Goal: Task Accomplishment & Management: Manage account settings

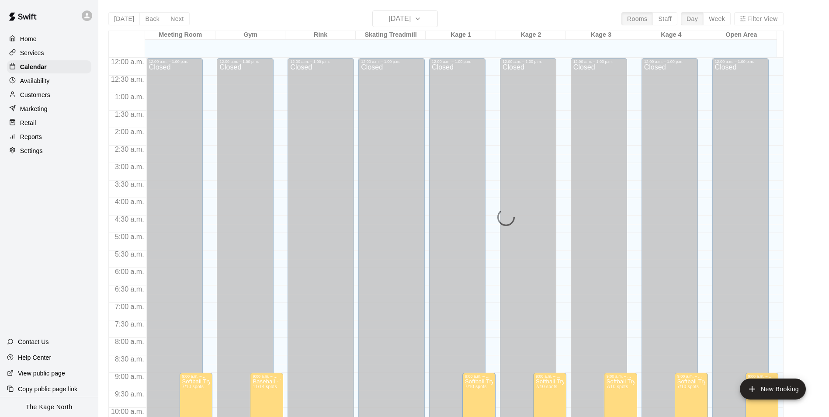
scroll to position [414, 0]
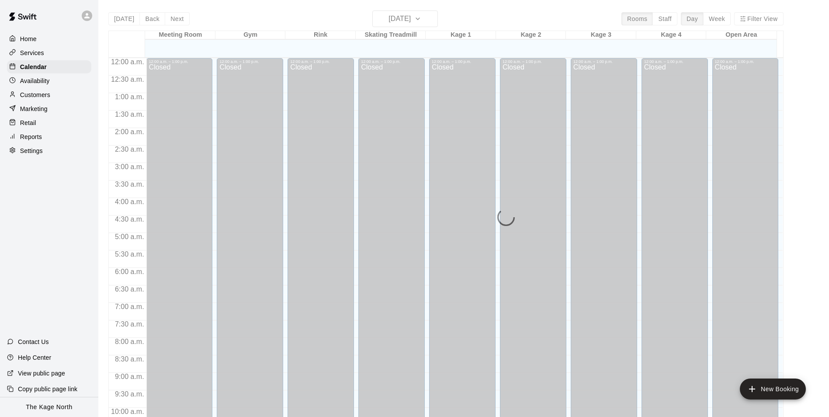
scroll to position [424, 0]
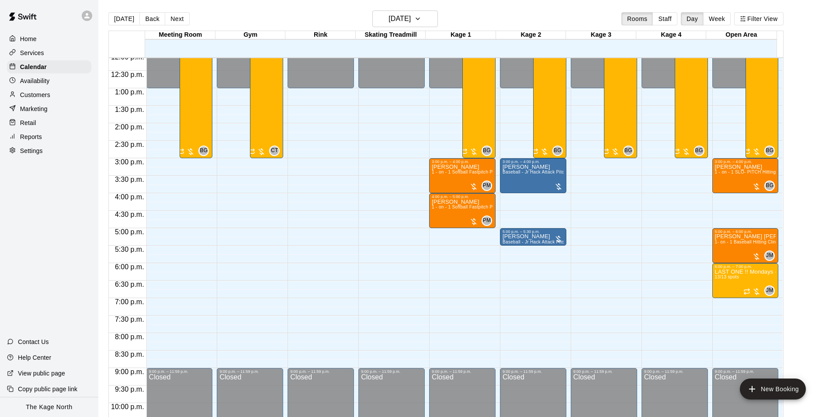
click at [59, 79] on div "Availability" at bounding box center [49, 80] width 84 height 13
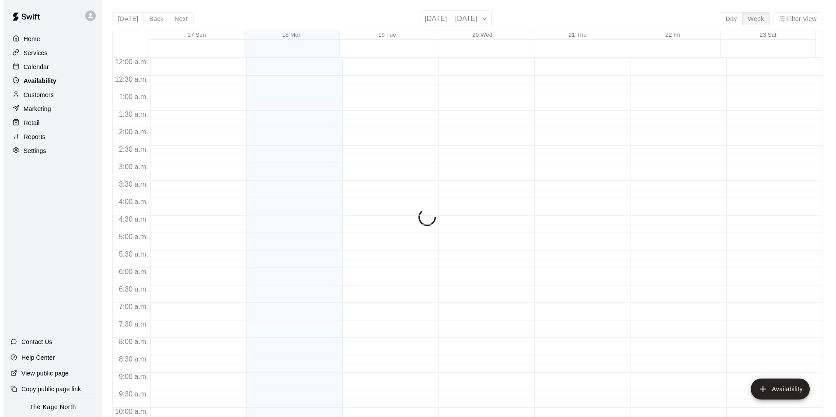
scroll to position [424, 0]
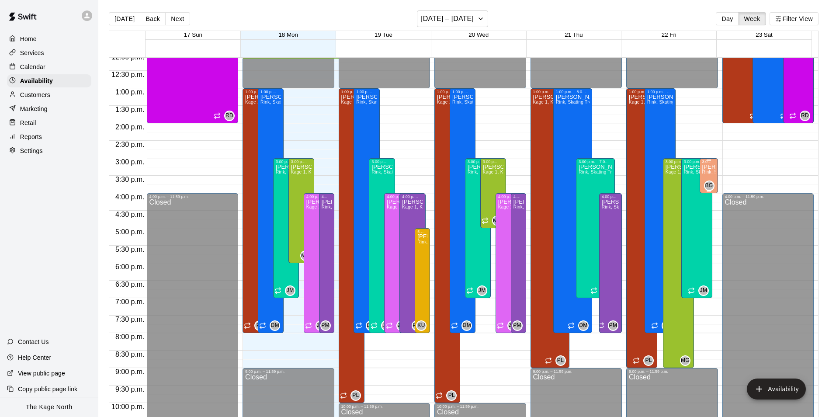
click at [704, 174] on span "Rink, Skating Treadmill , Kage 1, Kage 2, Kage 3, Kage 4, Open Area, Meeting Ro…" at bounding box center [796, 172] width 189 height 5
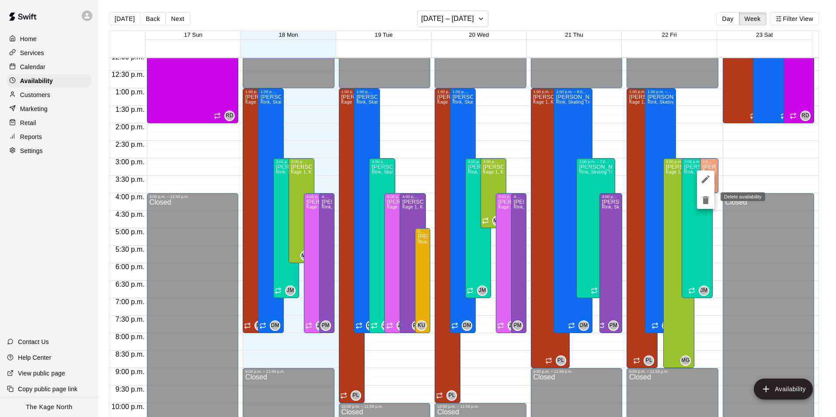
click at [704, 199] on icon "delete" at bounding box center [705, 200] width 6 height 8
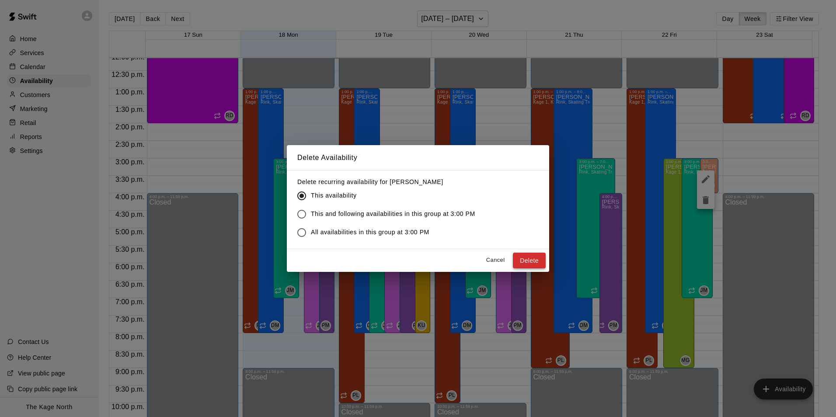
click at [528, 262] on button "Delete" at bounding box center [529, 261] width 33 height 16
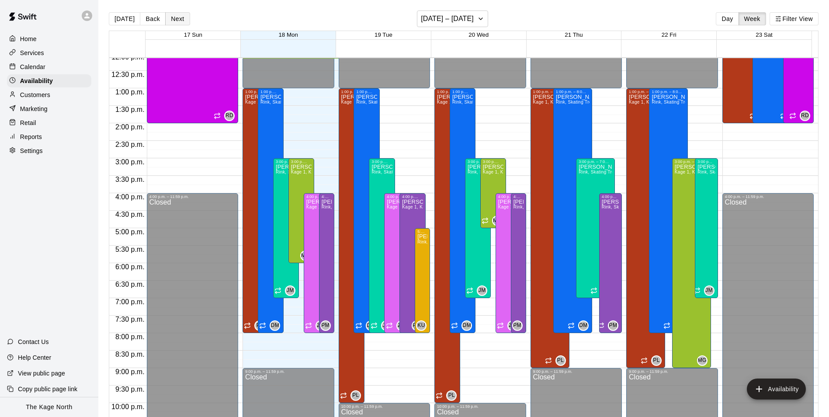
click at [177, 20] on button "Next" at bounding box center [177, 18] width 24 height 13
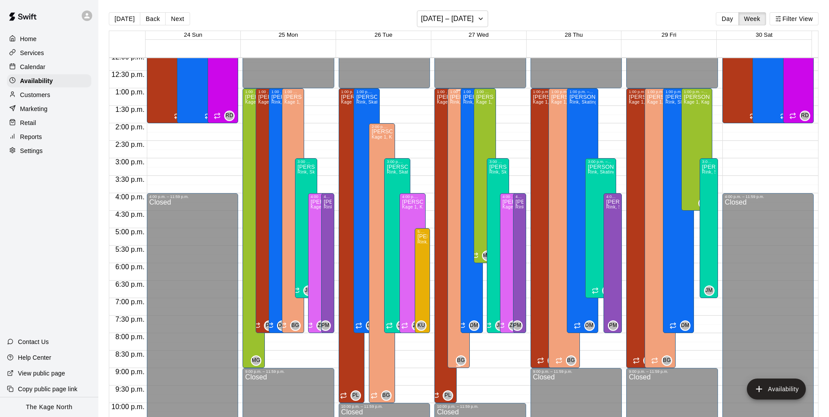
click at [450, 118] on div "[PERSON_NAME] Rink, Skating Treadmill , Kage 1, Kage 2, Kage 3, Kage 4, Open Ar…" at bounding box center [458, 302] width 17 height 417
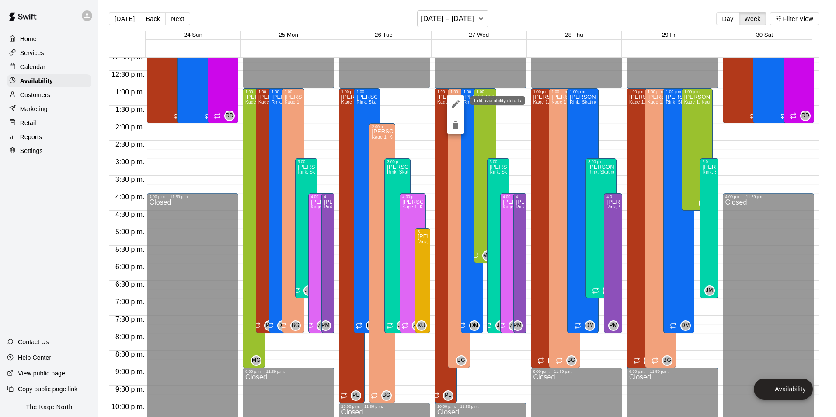
click at [455, 106] on icon "edit" at bounding box center [455, 104] width 10 height 10
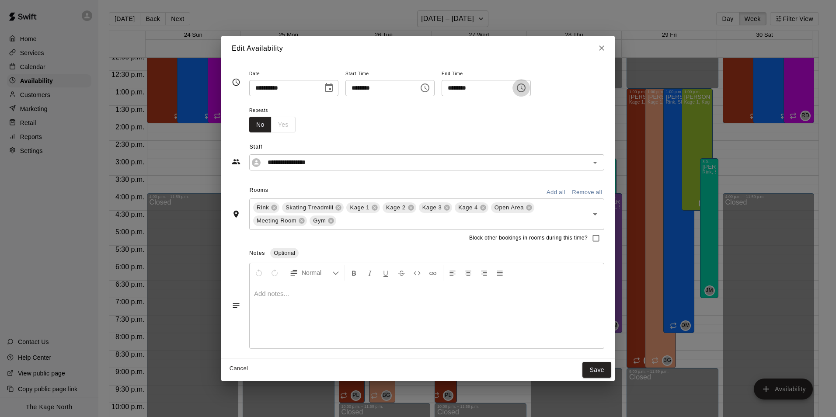
click at [526, 89] on icon "Choose time, selected time is 9:00 PM" at bounding box center [521, 88] width 10 height 10
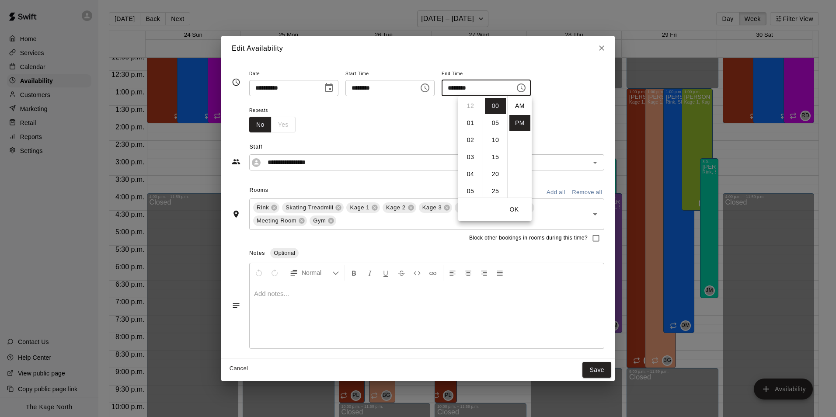
scroll to position [16, 0]
click at [470, 127] on li "05" at bounding box center [470, 125] width 21 height 16
type input "********"
click at [517, 208] on button "OK" at bounding box center [514, 209] width 28 height 16
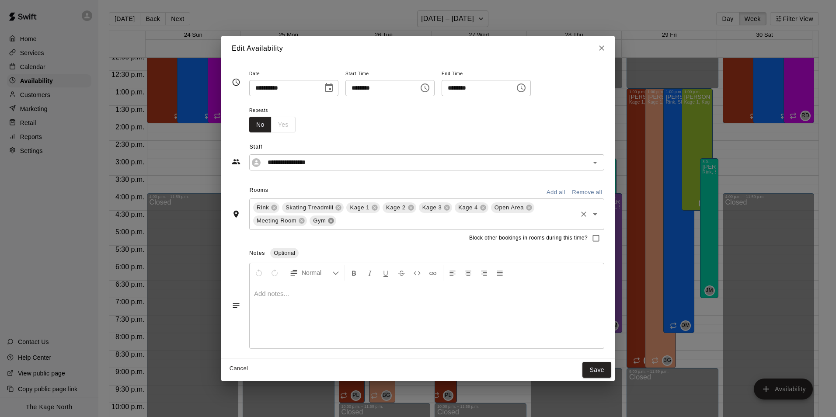
click at [330, 222] on icon at bounding box center [331, 221] width 6 height 6
click at [302, 219] on icon at bounding box center [302, 221] width 6 height 6
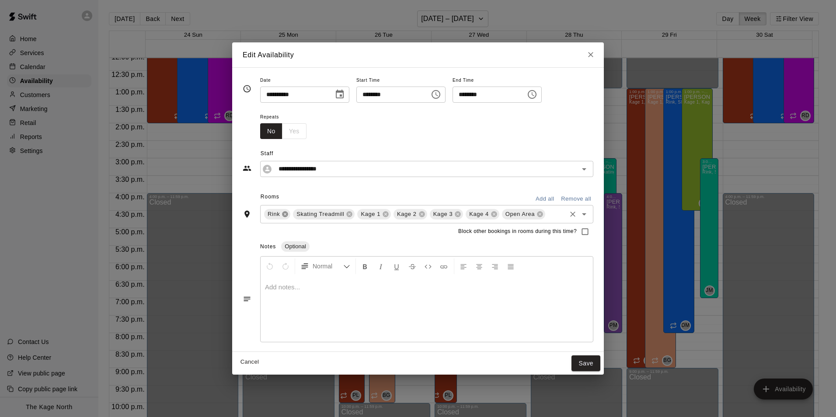
click at [286, 214] on icon at bounding box center [285, 214] width 6 height 6
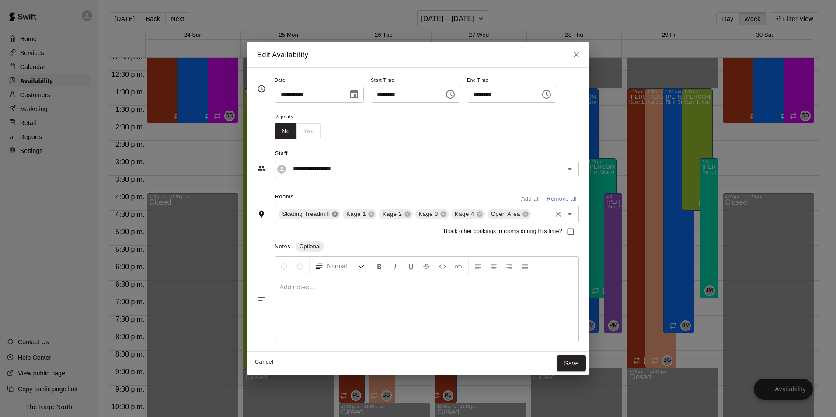
click at [336, 214] on icon at bounding box center [335, 214] width 6 height 6
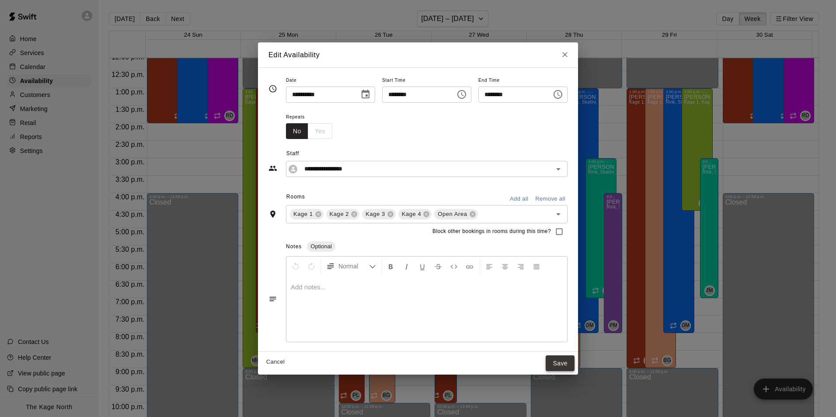
click at [574, 362] on button "Save" at bounding box center [559, 363] width 29 height 16
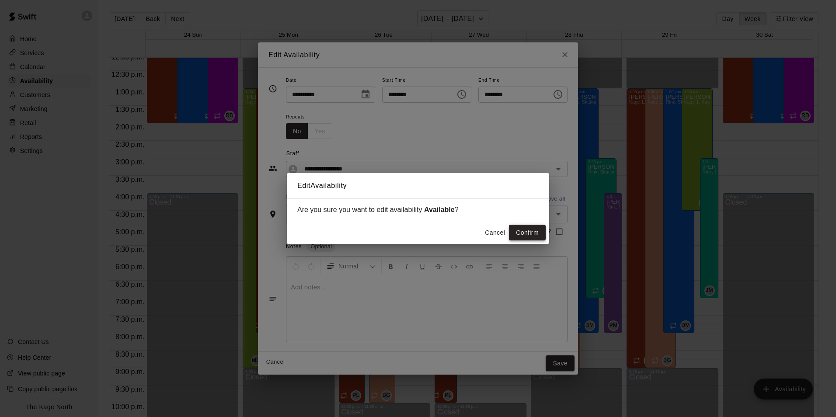
click at [529, 233] on button "Confirm" at bounding box center [527, 233] width 37 height 16
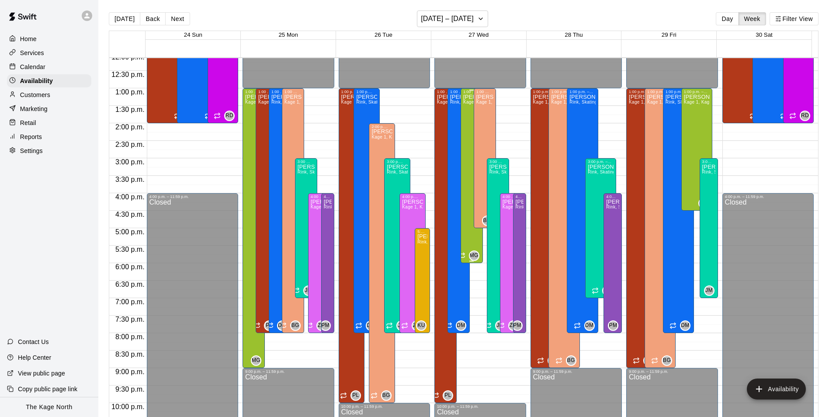
click at [464, 243] on div "[PERSON_NAME] Kage 1, Kage 2, Kage 3, Kage 4, Open Area" at bounding box center [471, 302] width 17 height 417
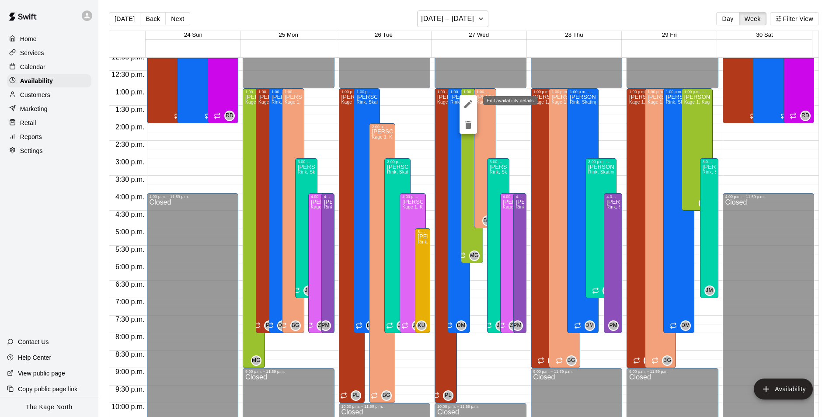
click at [467, 102] on icon "edit" at bounding box center [468, 104] width 10 height 10
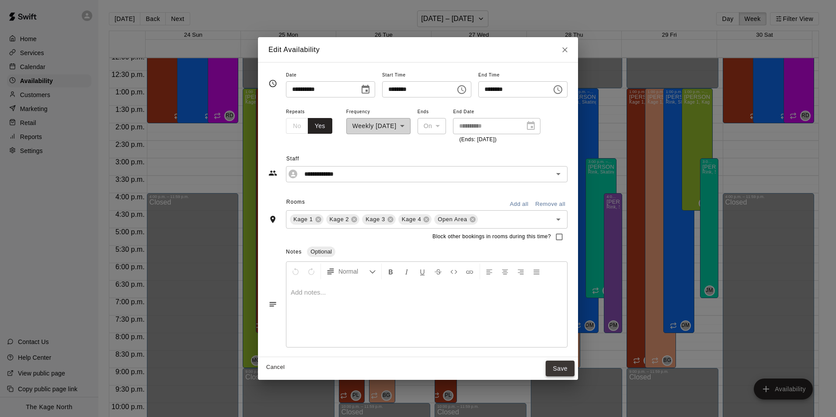
click at [572, 366] on button "Save" at bounding box center [559, 369] width 29 height 16
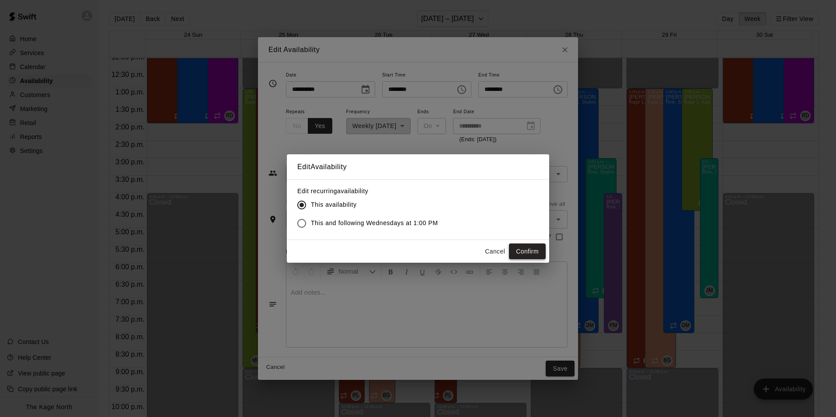
click at [529, 252] on button "Confirm" at bounding box center [527, 251] width 37 height 16
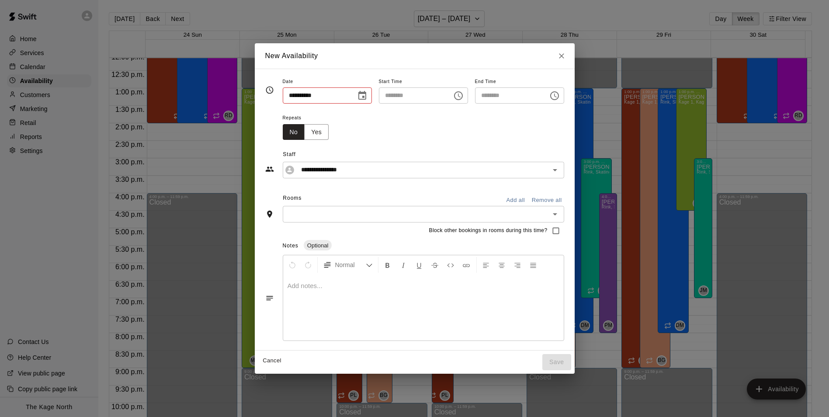
type input "**********"
type input "********"
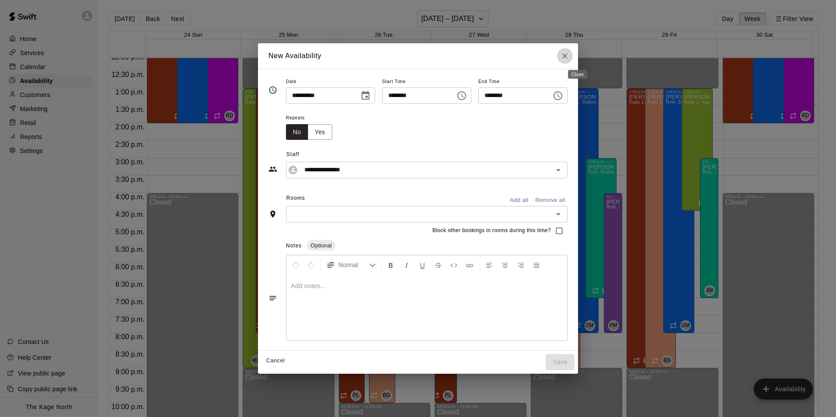
click at [569, 58] on icon "Close" at bounding box center [564, 56] width 9 height 9
type input "**********"
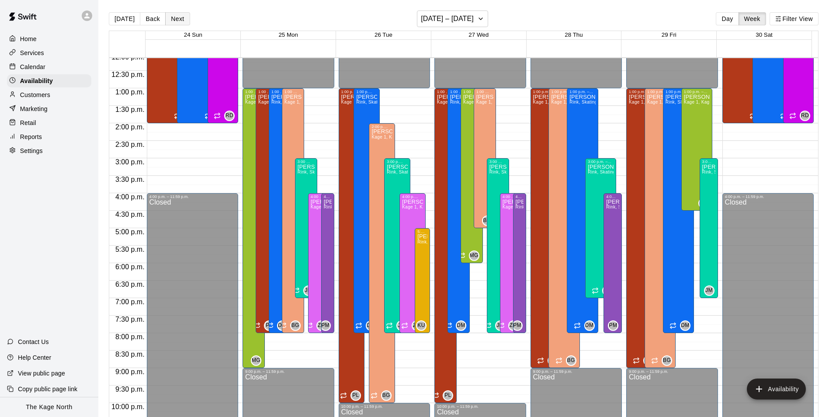
click at [177, 17] on button "Next" at bounding box center [177, 18] width 24 height 13
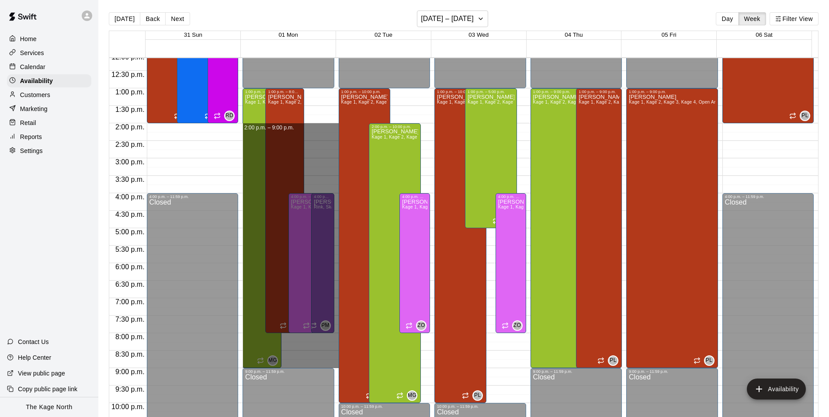
drag, startPoint x: 318, startPoint y: 126, endPoint x: 316, endPoint y: 363, distance: 236.9
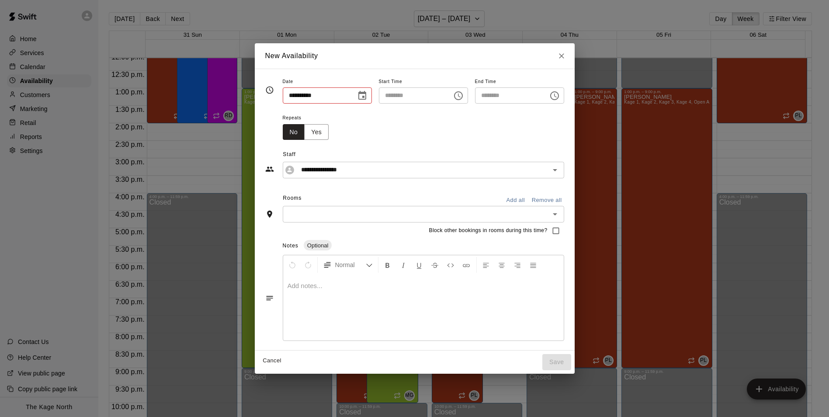
type input "**********"
type input "********"
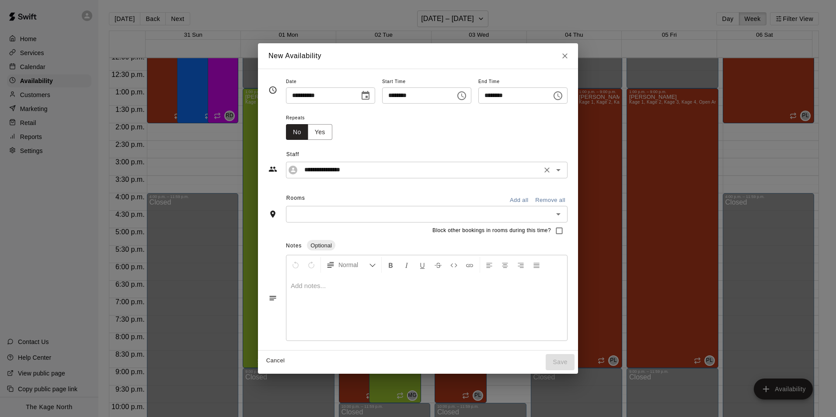
click at [563, 172] on icon "Open" at bounding box center [558, 170] width 10 height 10
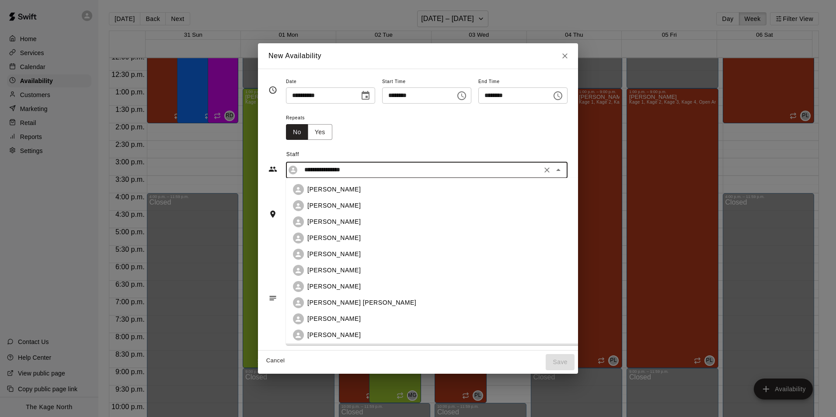
scroll to position [14, 0]
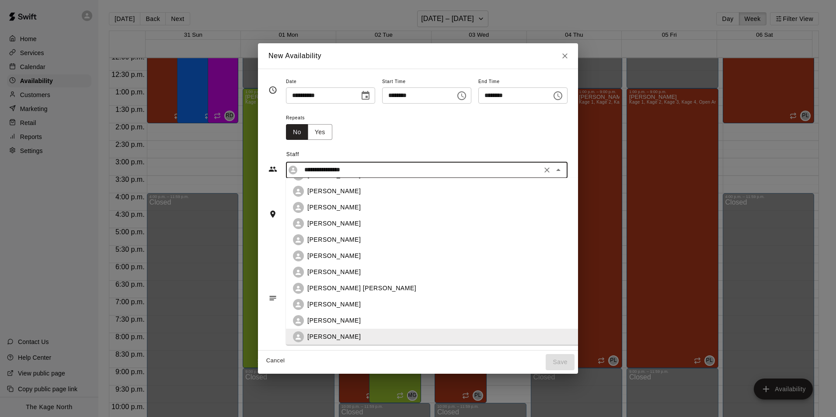
click at [338, 208] on p "[PERSON_NAME]" at bounding box center [333, 207] width 53 height 9
type input "**********"
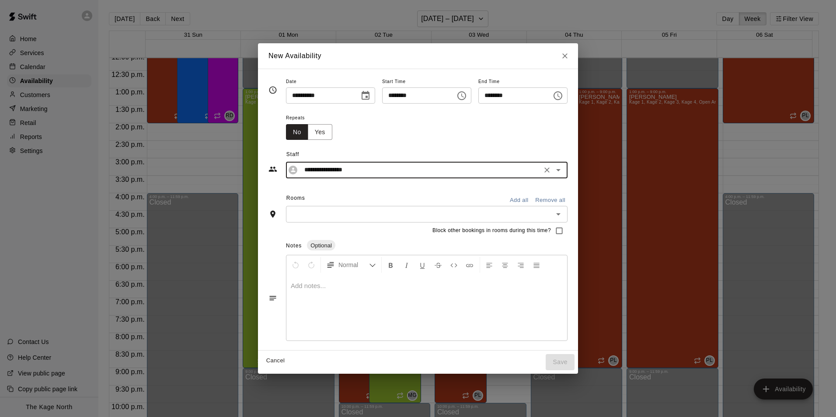
click at [533, 201] on button "Add all" at bounding box center [519, 201] width 28 height 14
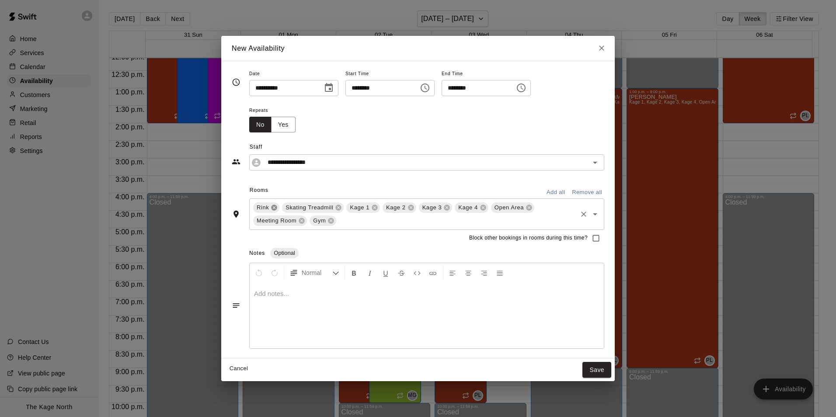
click at [273, 208] on icon at bounding box center [274, 207] width 7 height 7
click at [308, 208] on icon at bounding box center [310, 208] width 6 height 6
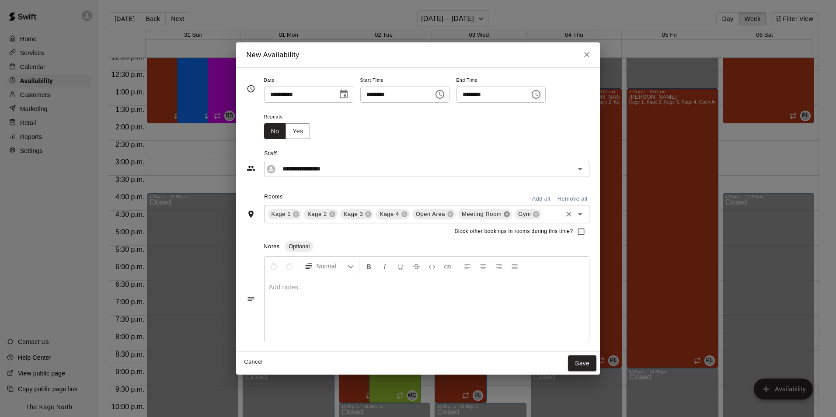
click at [505, 215] on icon at bounding box center [507, 214] width 6 height 6
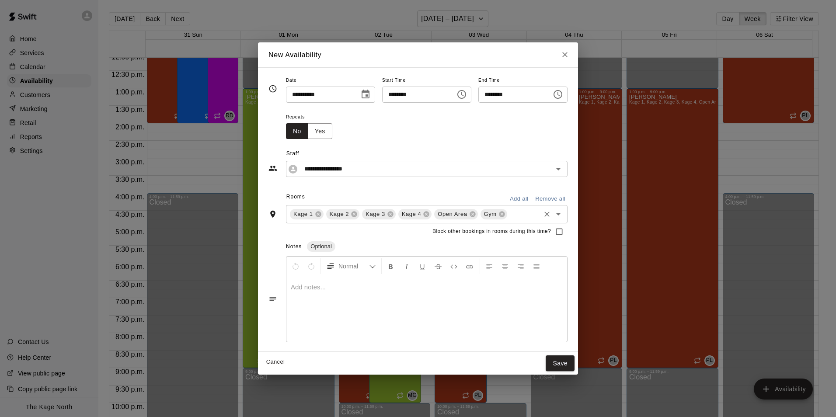
click at [498, 213] on icon at bounding box center [501, 214] width 7 height 7
click at [570, 364] on button "Save" at bounding box center [559, 363] width 29 height 16
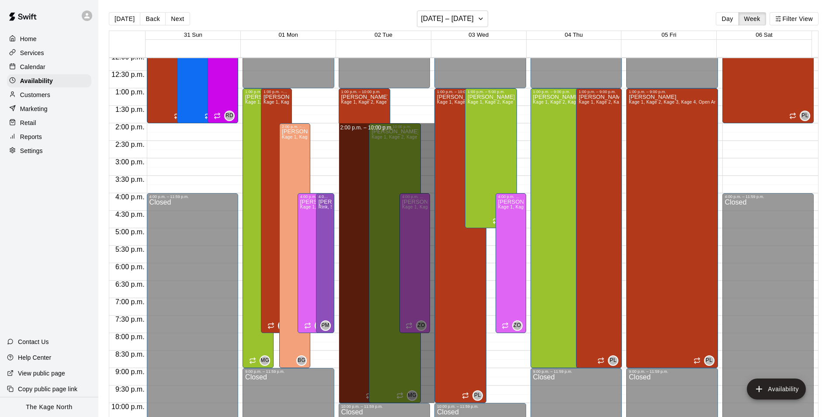
drag, startPoint x: 422, startPoint y: 127, endPoint x: 424, endPoint y: 397, distance: 270.5
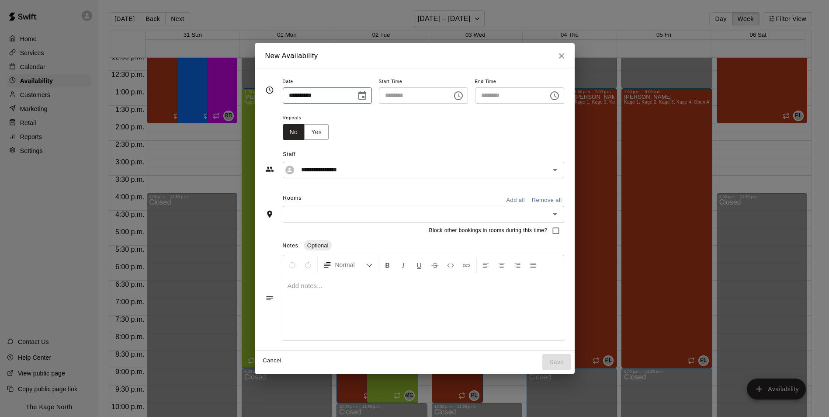
type input "**********"
type input "********"
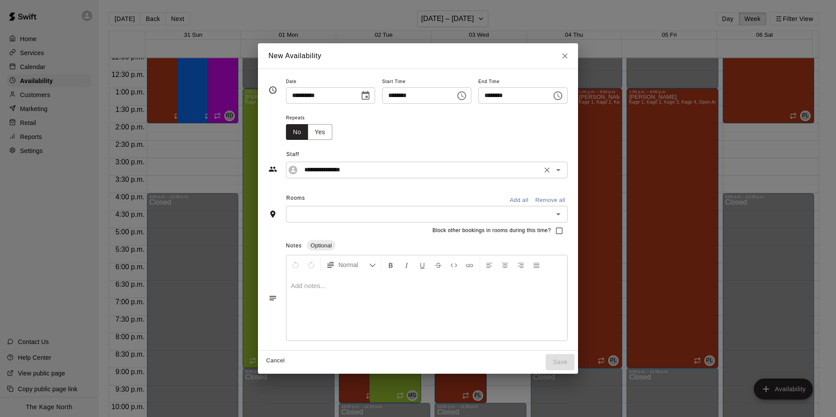
click at [563, 172] on icon "Open" at bounding box center [558, 170] width 10 height 10
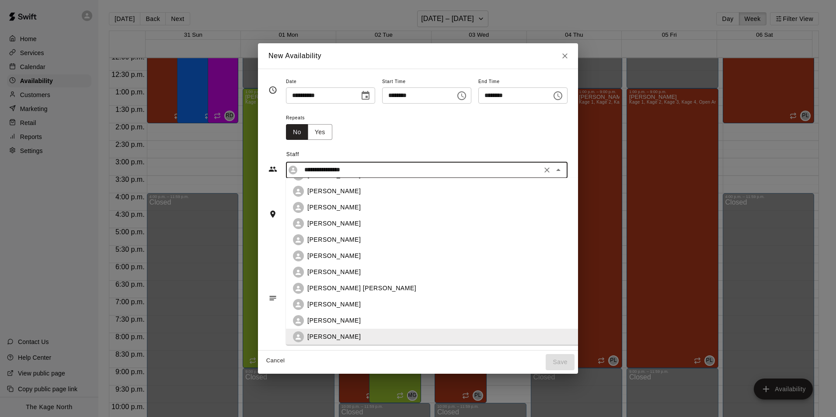
click at [318, 213] on div "[PERSON_NAME]" at bounding box center [439, 207] width 292 height 11
type input "**********"
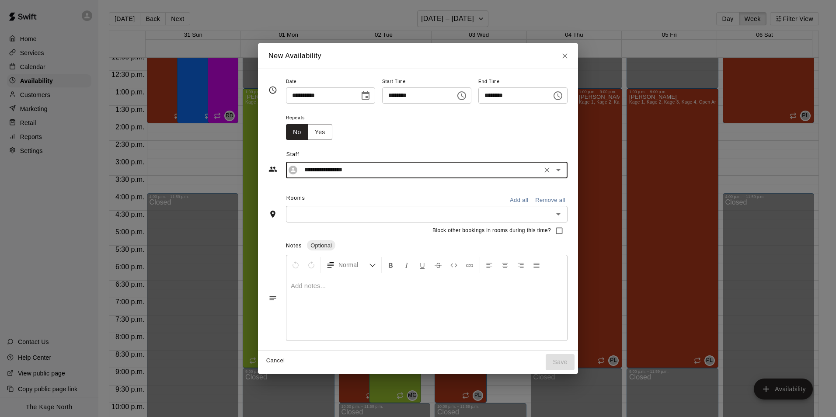
click at [529, 199] on button "Add all" at bounding box center [519, 201] width 28 height 14
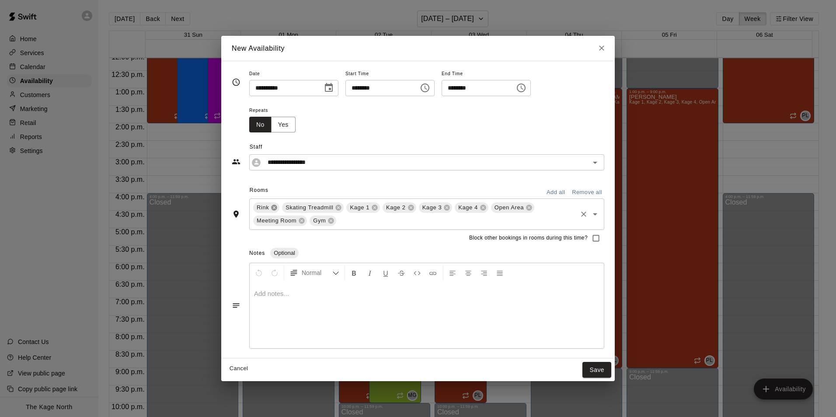
click at [274, 208] on icon at bounding box center [274, 208] width 6 height 6
click at [309, 208] on icon at bounding box center [309, 207] width 7 height 7
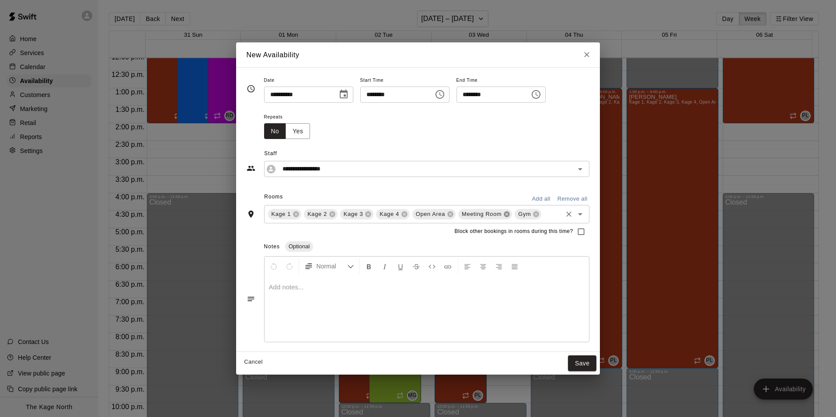
drag, startPoint x: 504, startPoint y: 215, endPoint x: 515, endPoint y: 216, distance: 10.5
click at [504, 216] on icon at bounding box center [506, 214] width 7 height 7
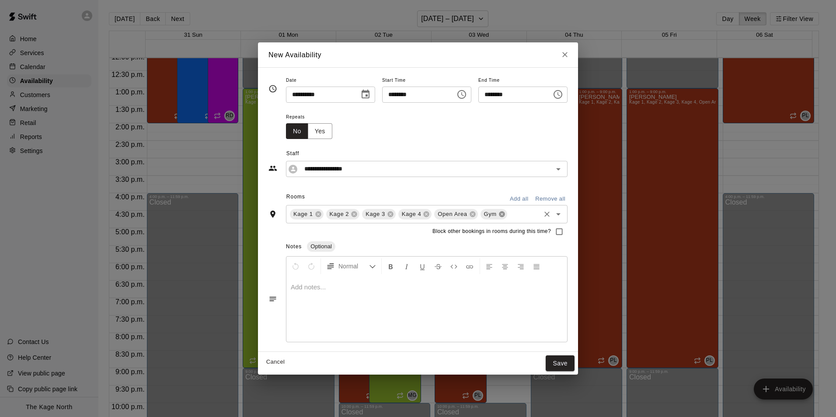
click at [498, 214] on icon at bounding box center [501, 214] width 7 height 7
click at [569, 363] on button "Save" at bounding box center [559, 363] width 29 height 16
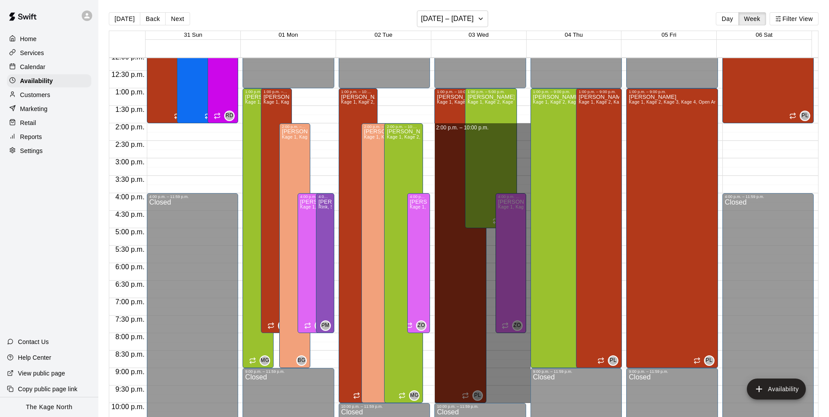
drag, startPoint x: 517, startPoint y: 125, endPoint x: 481, endPoint y: 400, distance: 277.8
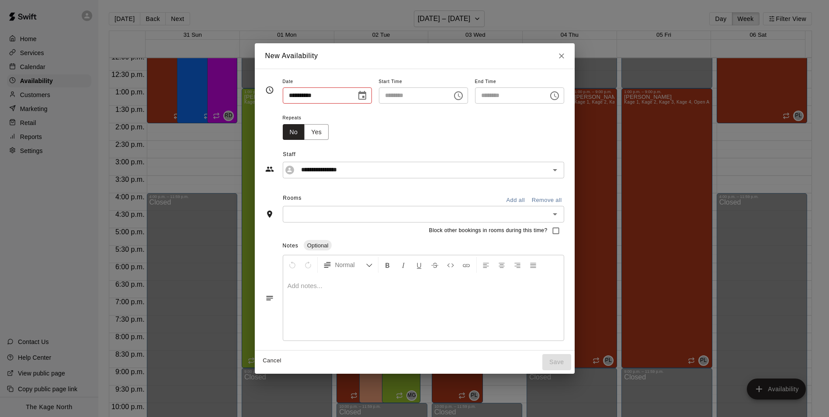
type input "**********"
type input "********"
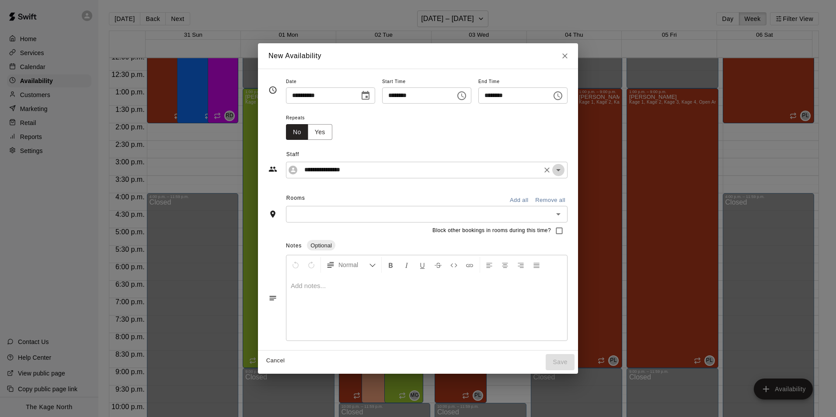
click at [563, 174] on icon "Open" at bounding box center [558, 170] width 10 height 10
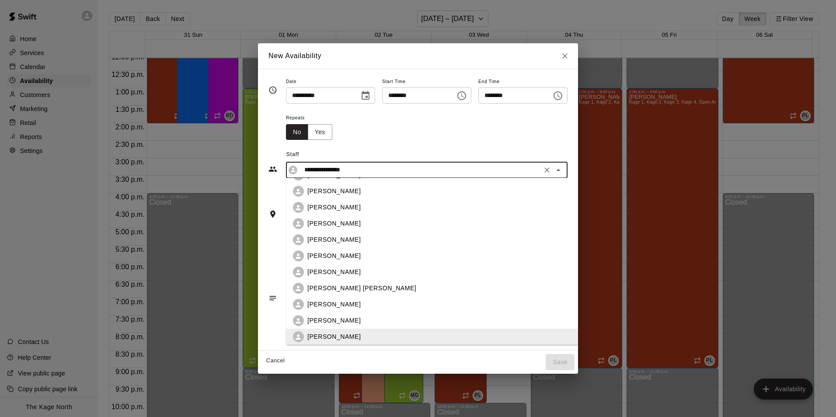
click at [337, 212] on p "[PERSON_NAME]" at bounding box center [333, 207] width 53 height 9
type input "**********"
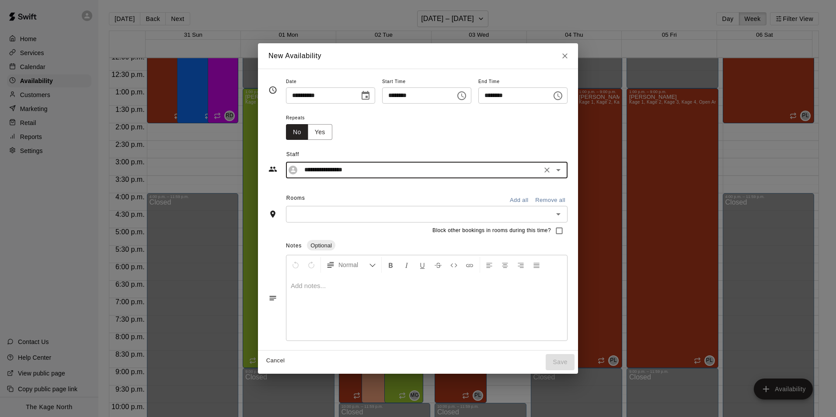
click at [533, 201] on button "Add all" at bounding box center [519, 201] width 28 height 14
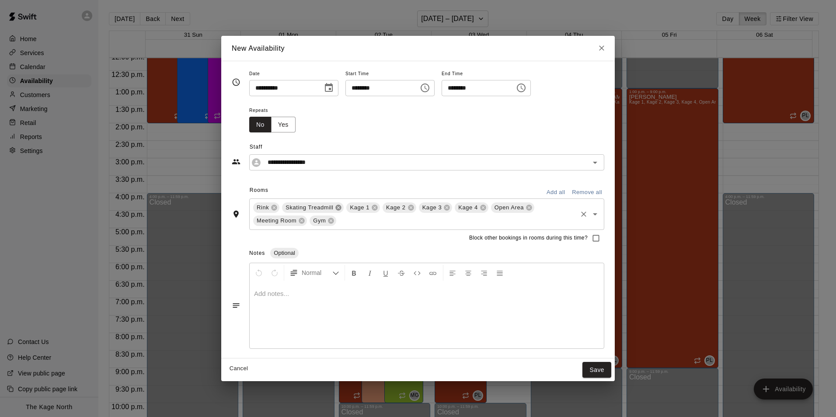
click at [336, 208] on icon at bounding box center [339, 208] width 6 height 6
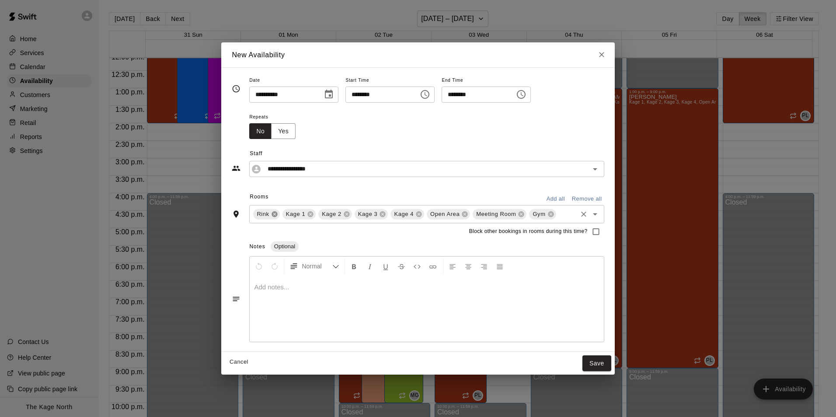
click at [275, 215] on icon at bounding box center [274, 214] width 7 height 7
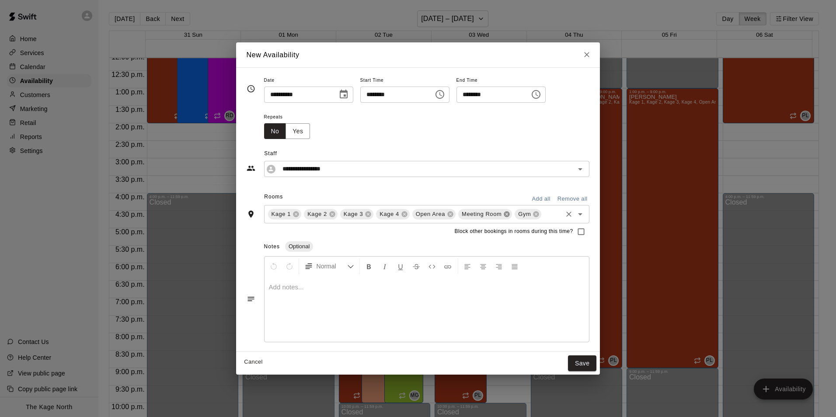
click at [508, 216] on icon at bounding box center [506, 214] width 7 height 7
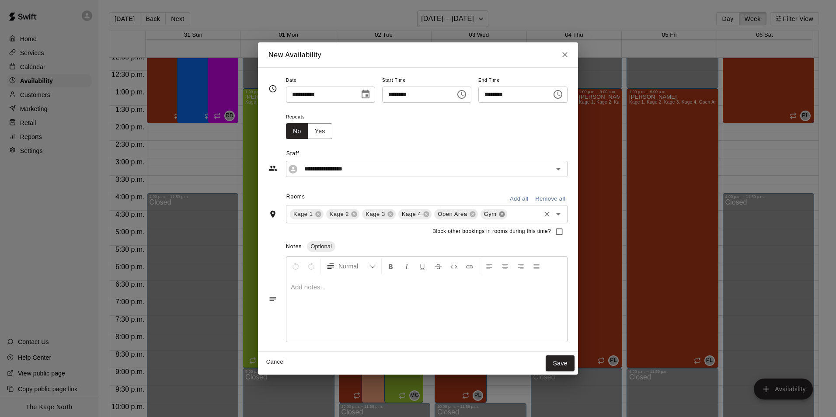
click at [499, 216] on icon at bounding box center [502, 214] width 6 height 6
click at [466, 97] on icon "Choose time, selected time is 2:00 PM" at bounding box center [461, 94] width 10 height 10
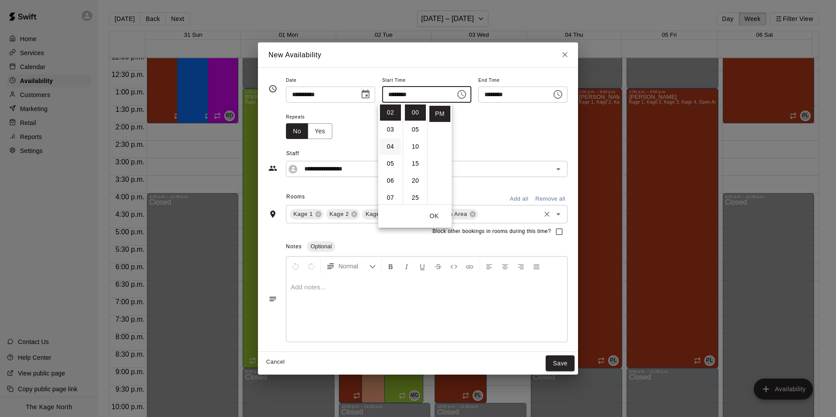
scroll to position [0, 0]
click at [389, 128] on li "01" at bounding box center [390, 130] width 21 height 16
type input "********"
click at [434, 217] on button "OK" at bounding box center [434, 216] width 28 height 16
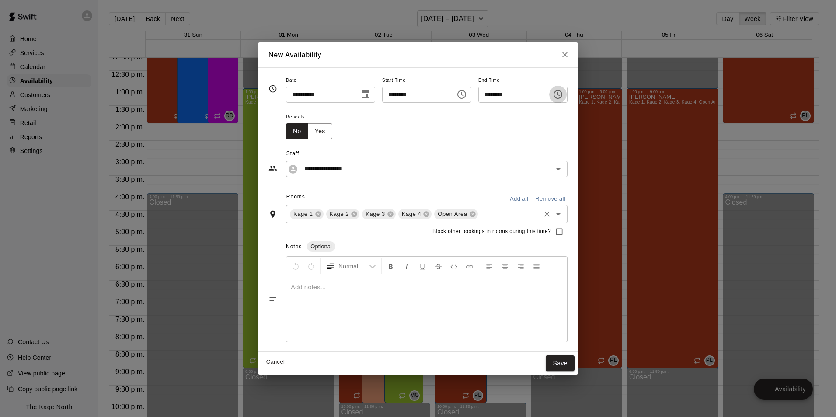
click at [563, 97] on icon "Choose time, selected time is 10:00 PM" at bounding box center [557, 94] width 10 height 10
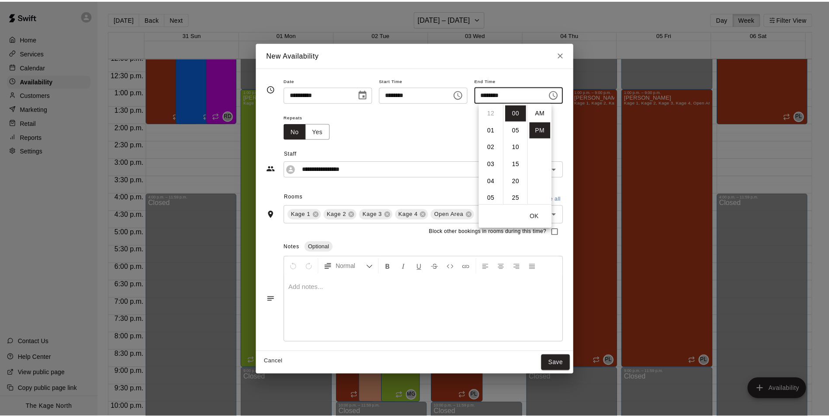
scroll to position [16, 0]
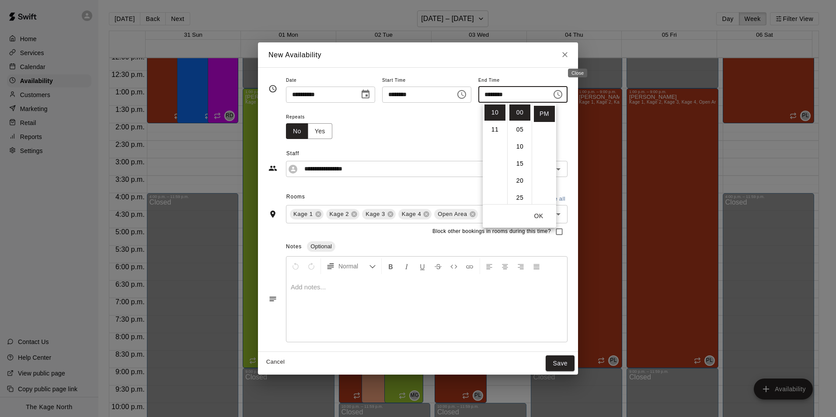
click at [569, 57] on icon "Close" at bounding box center [564, 54] width 9 height 9
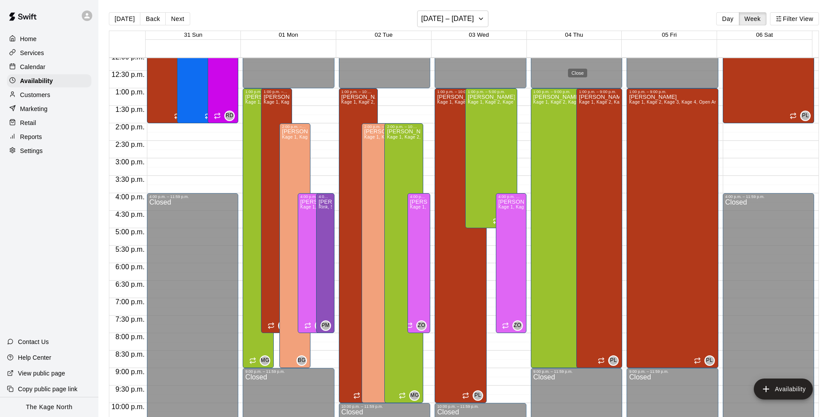
type input "**********"
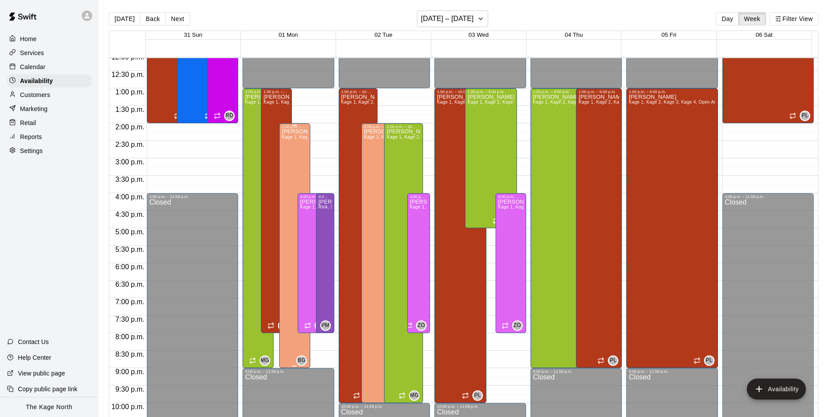
click at [285, 153] on div "[PERSON_NAME] Kage 1, Kage 2, Kage 3, Kage 4, Open Area" at bounding box center [295, 337] width 26 height 417
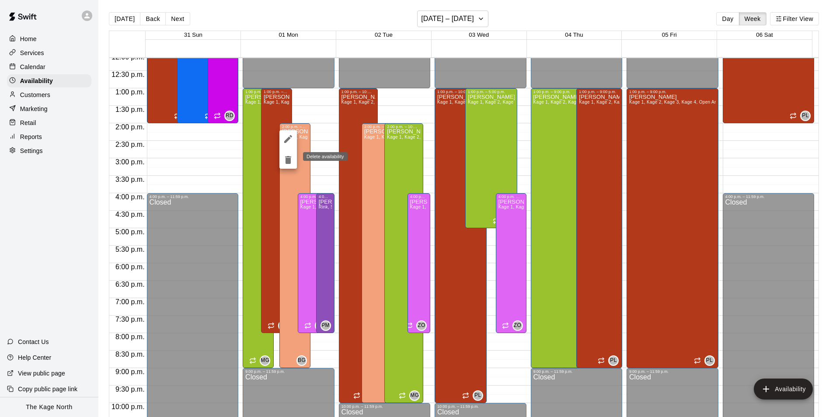
click at [288, 160] on icon "delete" at bounding box center [288, 160] width 6 height 8
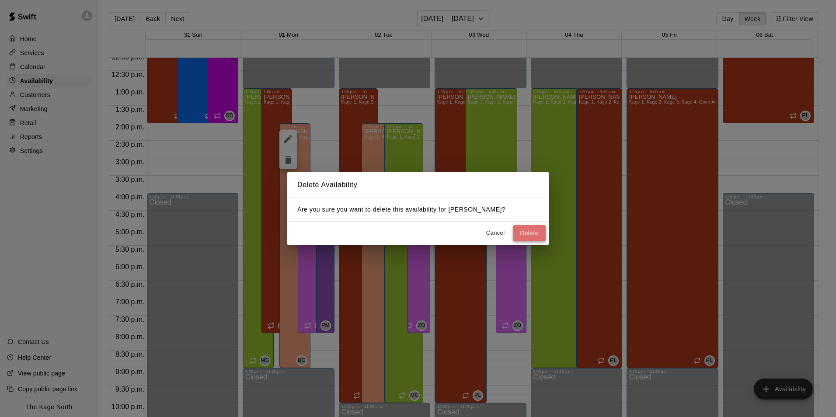
click at [542, 233] on button "Delete" at bounding box center [529, 233] width 33 height 16
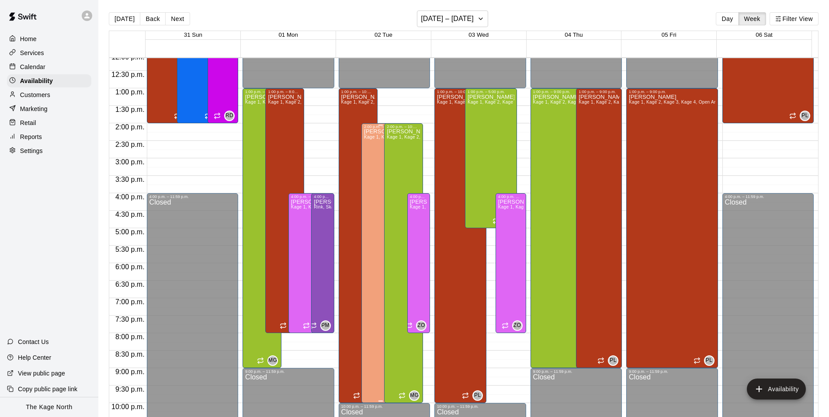
click at [367, 159] on div "[PERSON_NAME] Kage 1, Kage 2, Kage 3, Kage 4, Open Area" at bounding box center [381, 337] width 34 height 417
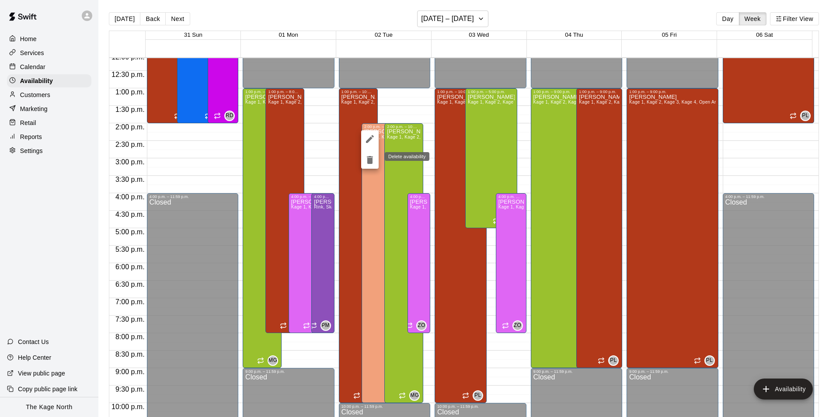
click at [371, 161] on icon "delete" at bounding box center [370, 160] width 6 height 8
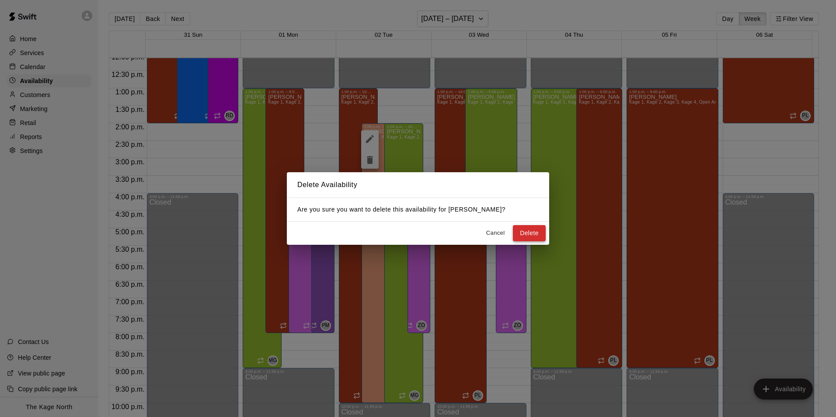
click at [526, 233] on button "Delete" at bounding box center [529, 233] width 33 height 16
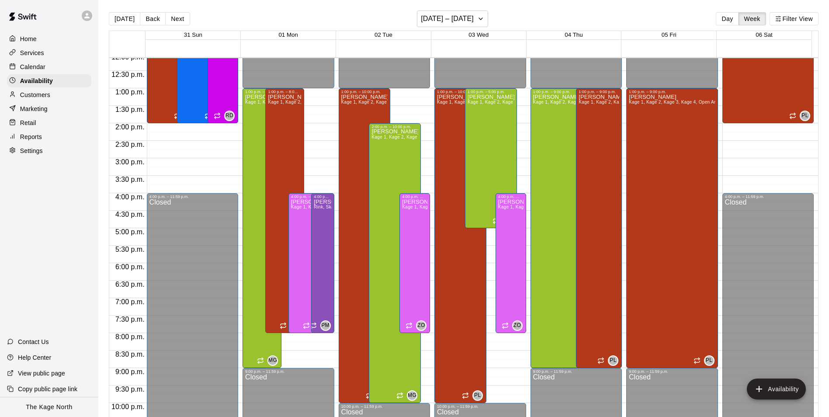
click at [54, 71] on div "Calendar" at bounding box center [49, 66] width 84 height 13
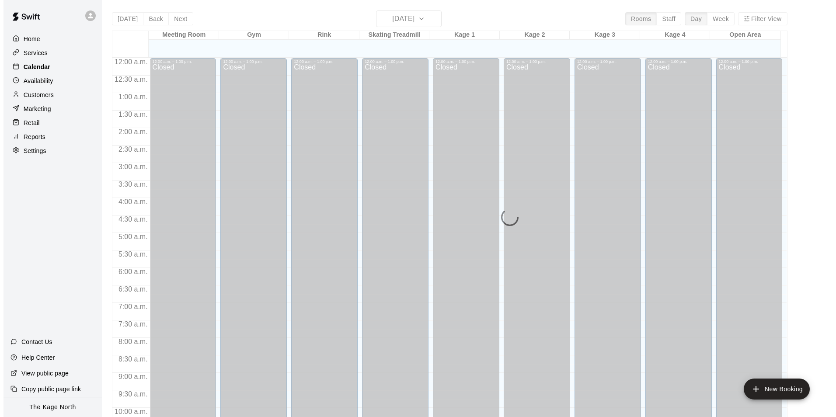
scroll to position [427, 0]
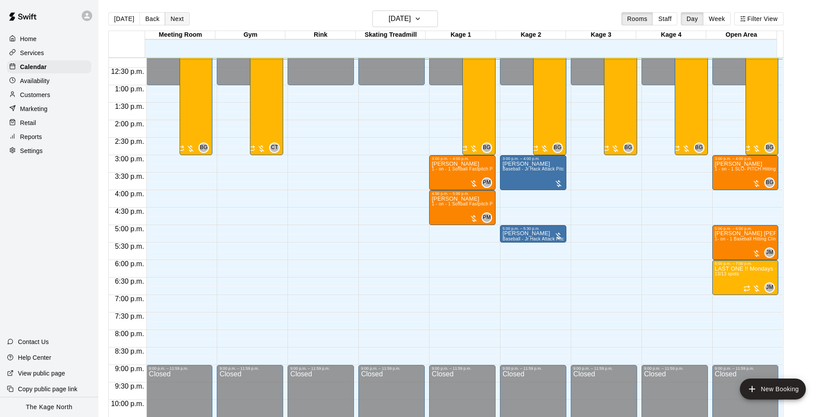
click at [175, 17] on button "Next" at bounding box center [177, 18] width 24 height 13
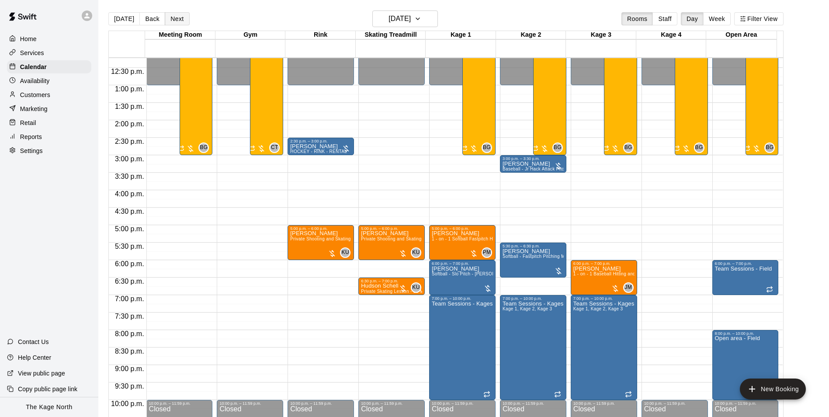
click at [180, 17] on button "Next" at bounding box center [177, 18] width 24 height 13
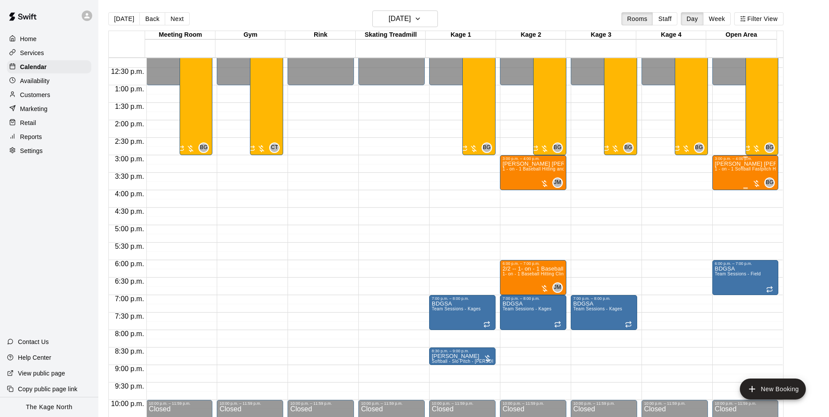
click at [722, 178] on div "[PERSON_NAME] [PERSON_NAME] 1 - on - 1 Softball Fastpitch Hitting Clinic" at bounding box center [745, 369] width 61 height 417
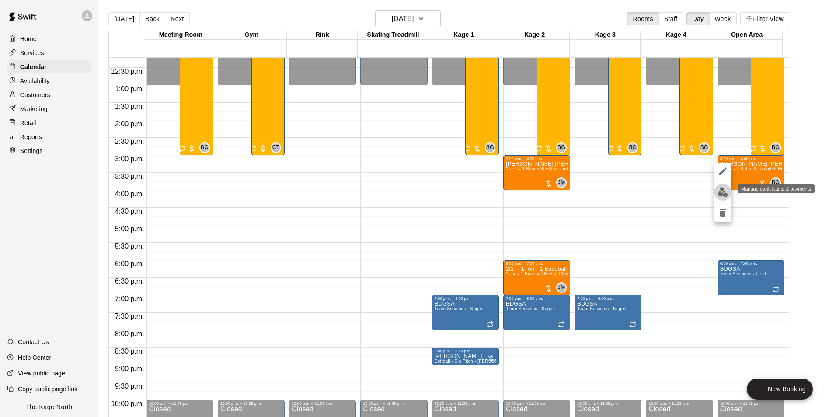
click at [719, 192] on img "edit" at bounding box center [723, 192] width 10 height 10
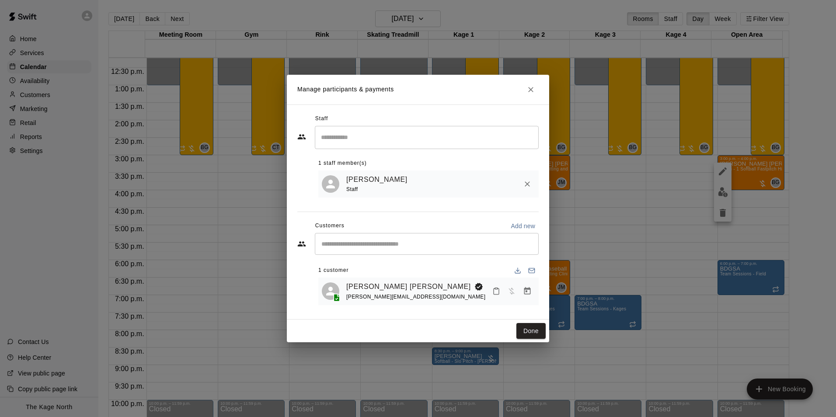
click at [533, 91] on icon "Close" at bounding box center [530, 89] width 9 height 9
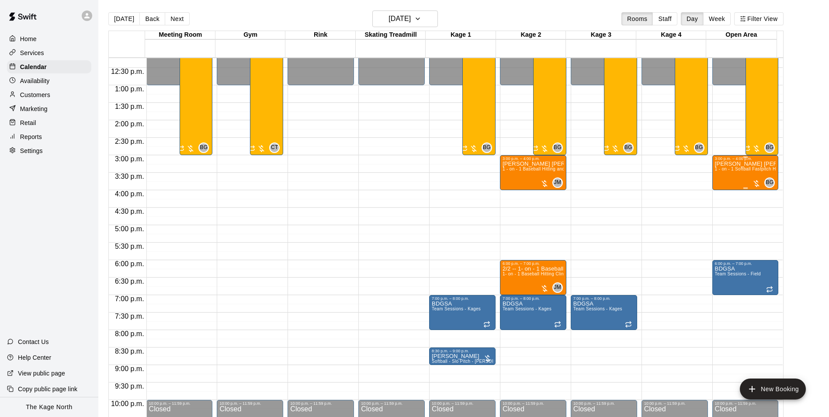
click at [719, 176] on div "[PERSON_NAME] [PERSON_NAME] 1 - on - 1 Softball Fastpitch Hitting Clinic" at bounding box center [745, 369] width 61 height 417
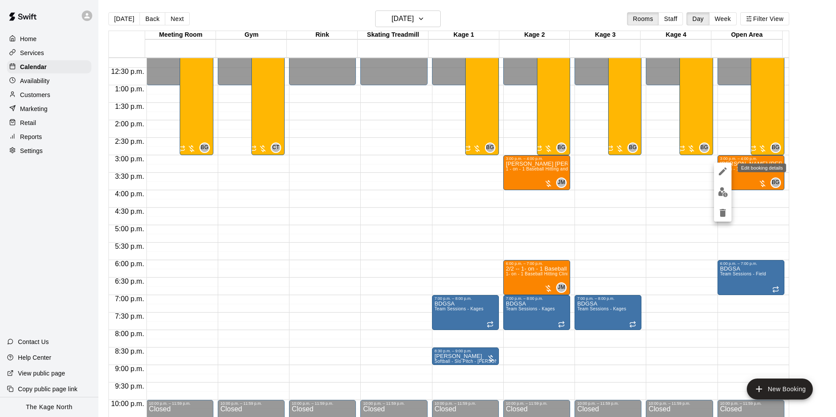
click at [718, 167] on icon "edit" at bounding box center [722, 171] width 10 height 10
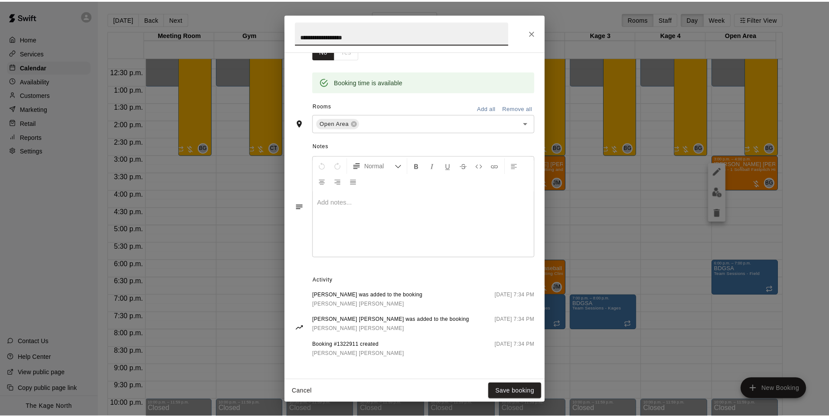
scroll to position [0, 0]
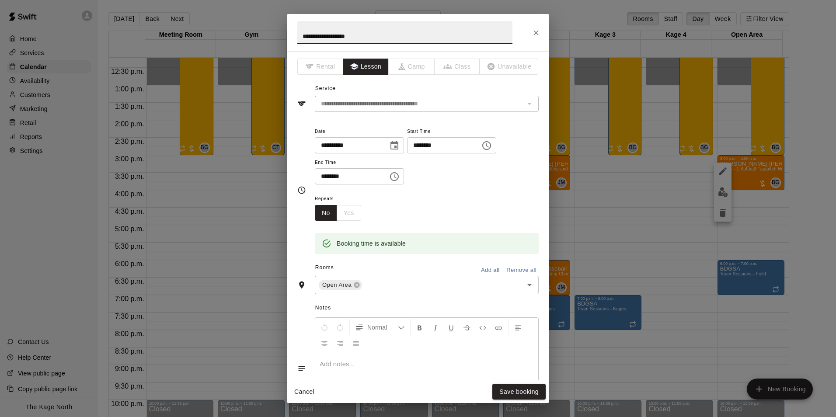
click at [537, 35] on icon "Close" at bounding box center [535, 32] width 9 height 9
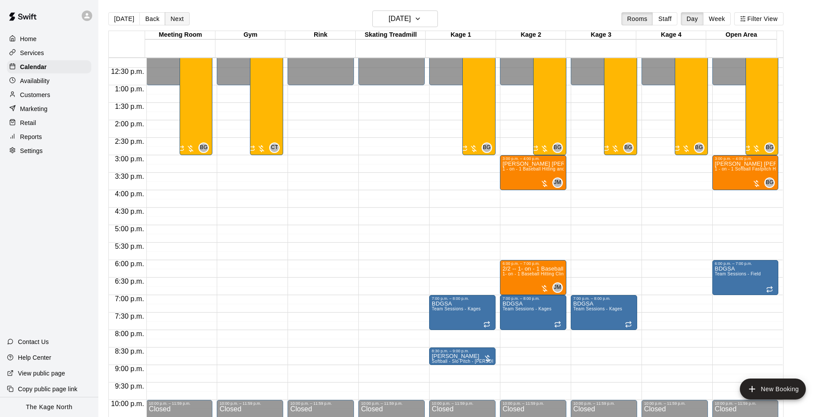
click at [175, 18] on button "Next" at bounding box center [177, 18] width 24 height 13
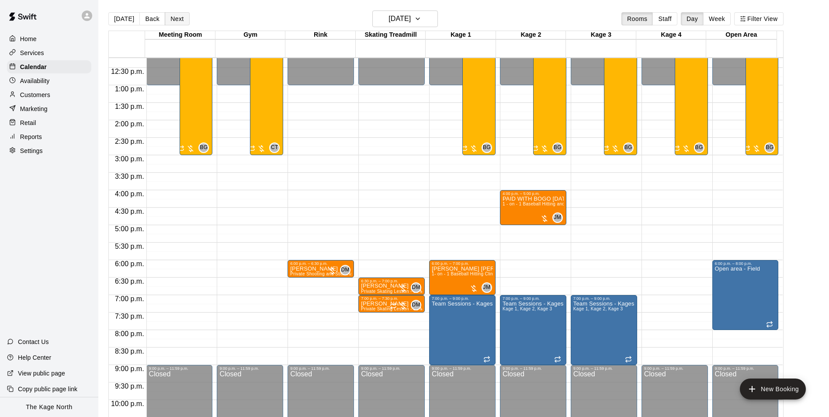
click at [175, 18] on button "Next" at bounding box center [177, 18] width 24 height 13
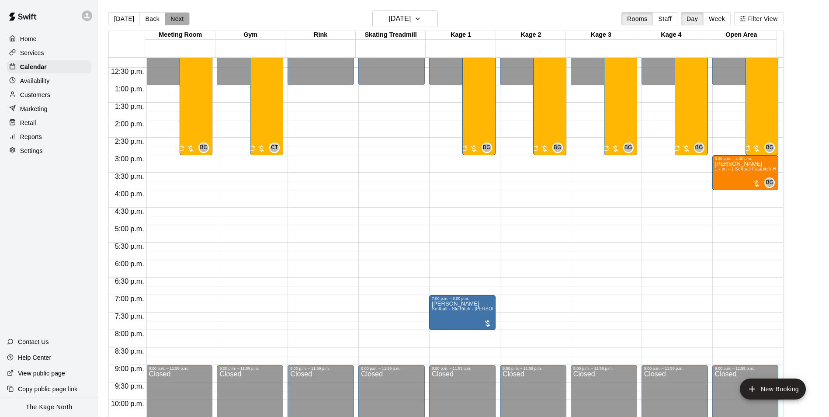
click at [174, 19] on button "Next" at bounding box center [177, 18] width 24 height 13
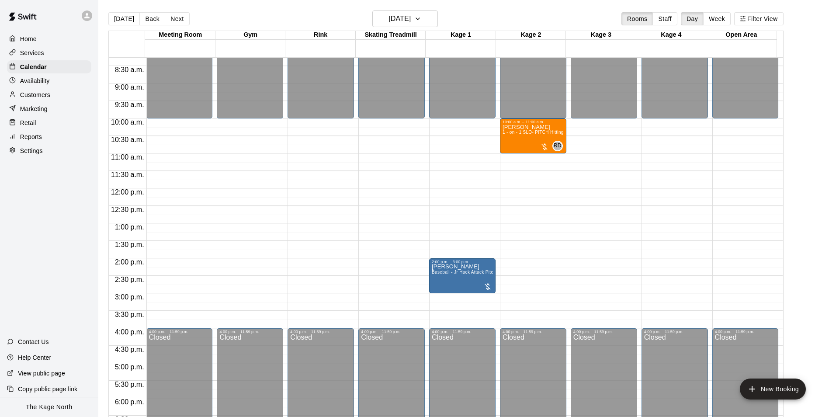
scroll to position [253, 0]
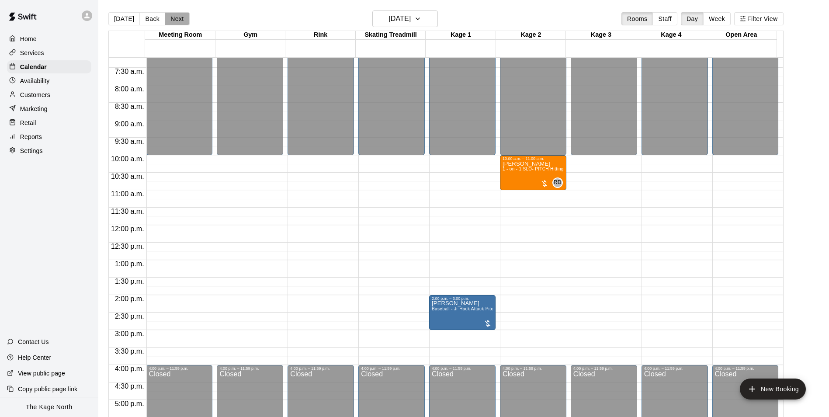
click at [172, 21] on button "Next" at bounding box center [177, 18] width 24 height 13
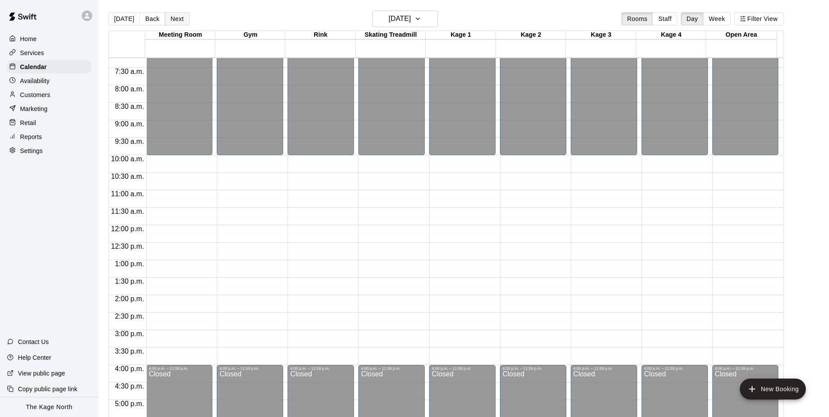
click at [172, 21] on button "Next" at bounding box center [177, 18] width 24 height 13
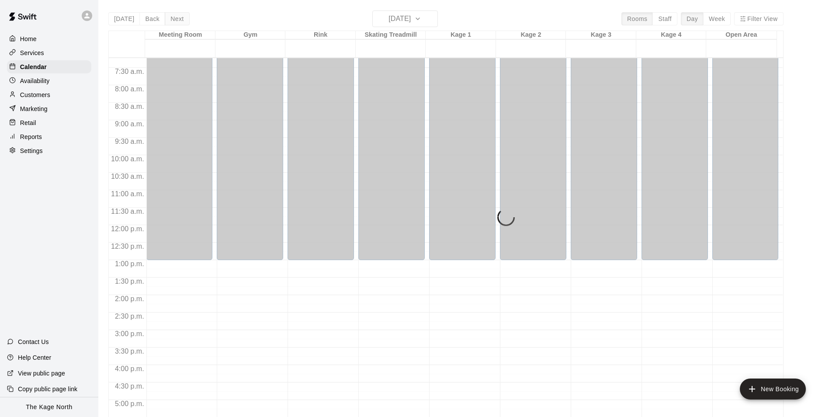
click at [172, 21] on div "[DATE] Back [DATE][DATE] Rooms Staff Day Week Filter View Meeting Room [GEOGRAP…" at bounding box center [445, 218] width 675 height 417
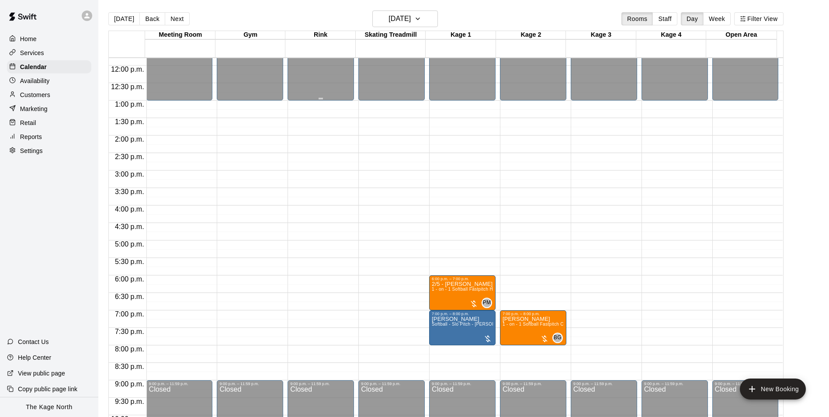
scroll to position [427, 0]
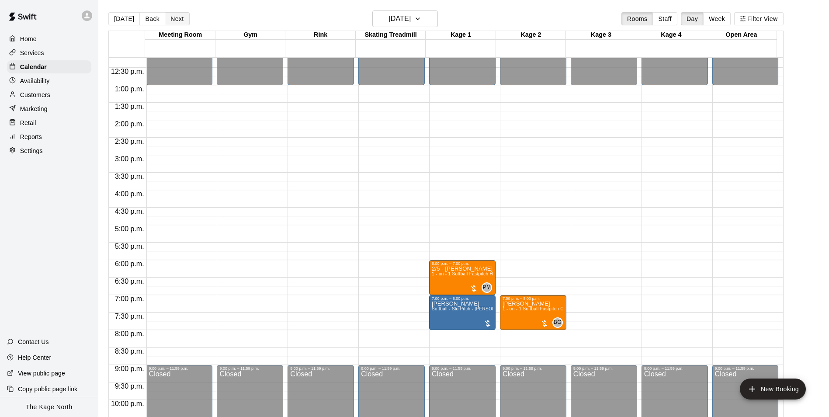
click at [167, 19] on button "Next" at bounding box center [177, 18] width 24 height 13
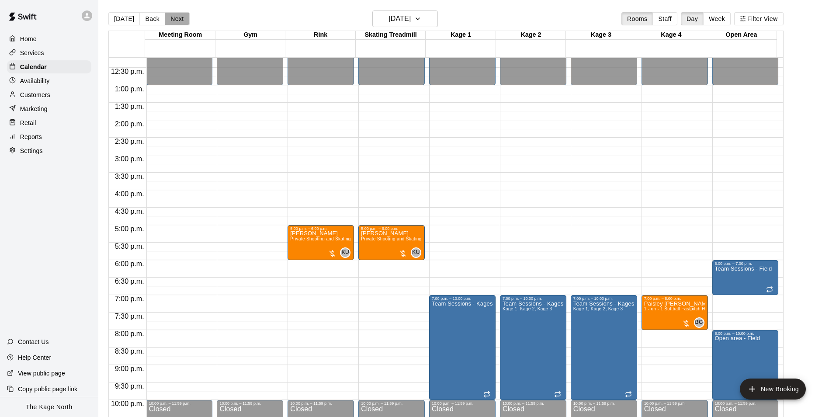
click at [167, 19] on button "Next" at bounding box center [177, 18] width 24 height 13
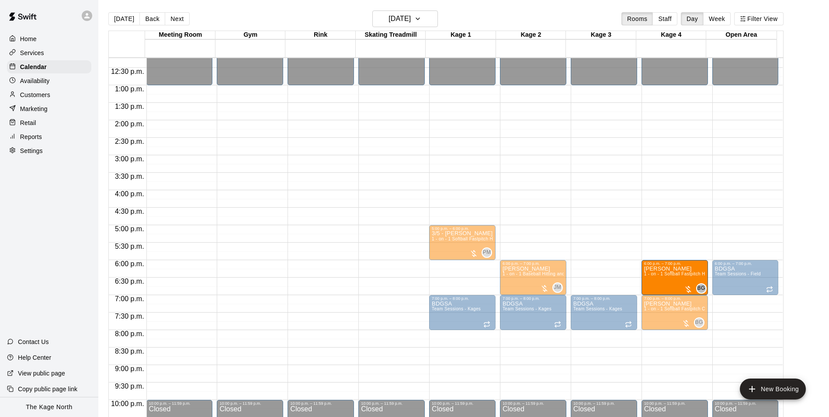
drag, startPoint x: 439, startPoint y: 285, endPoint x: 673, endPoint y: 291, distance: 233.9
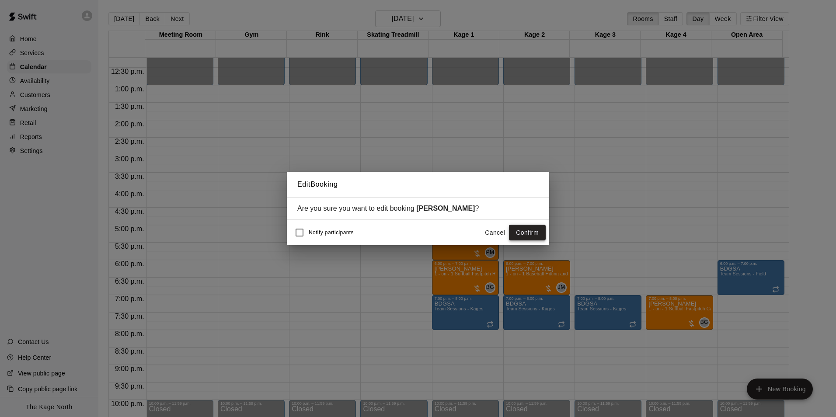
click at [529, 236] on button "Confirm" at bounding box center [527, 233] width 37 height 16
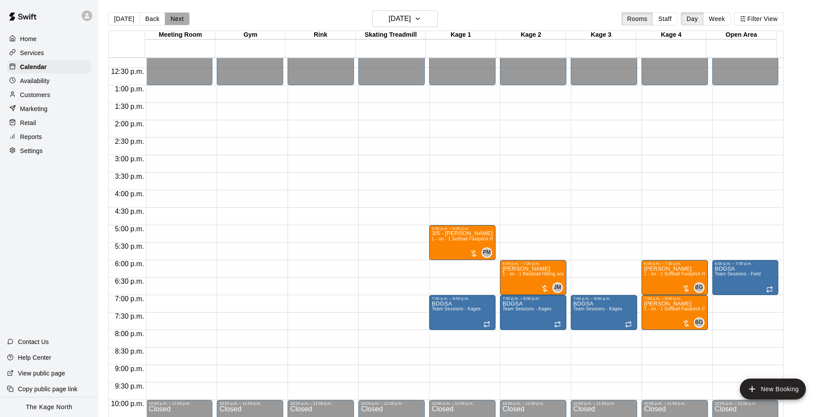
click at [184, 22] on button "Next" at bounding box center [177, 18] width 24 height 13
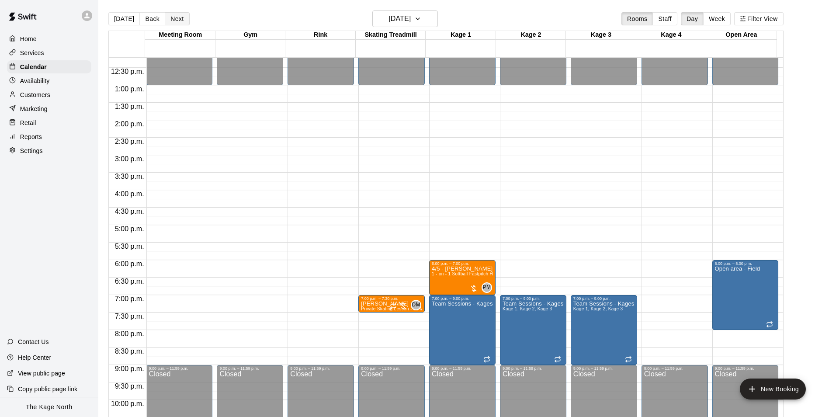
click at [172, 18] on button "Next" at bounding box center [177, 18] width 24 height 13
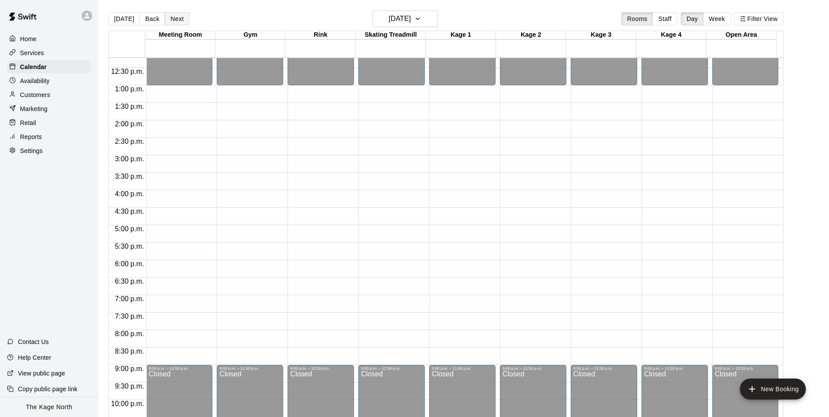
click at [185, 23] on button "Next" at bounding box center [177, 18] width 24 height 13
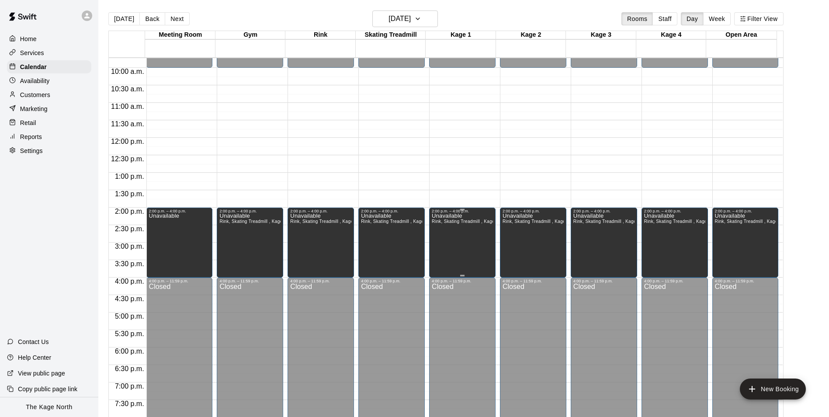
scroll to position [253, 0]
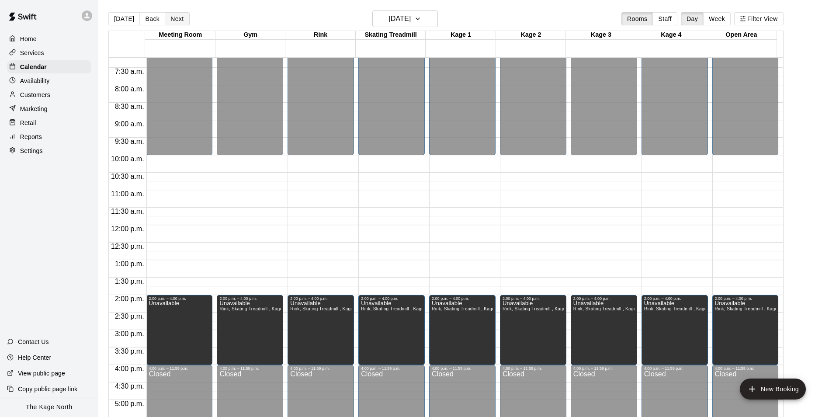
click at [171, 18] on button "Next" at bounding box center [177, 18] width 24 height 13
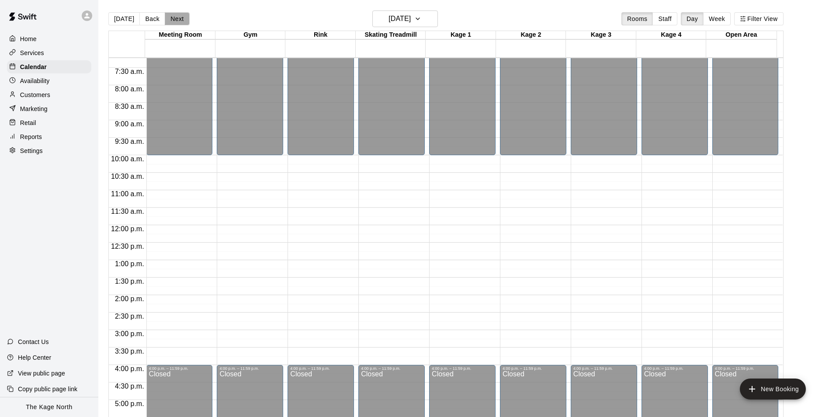
click at [169, 19] on button "Next" at bounding box center [177, 18] width 24 height 13
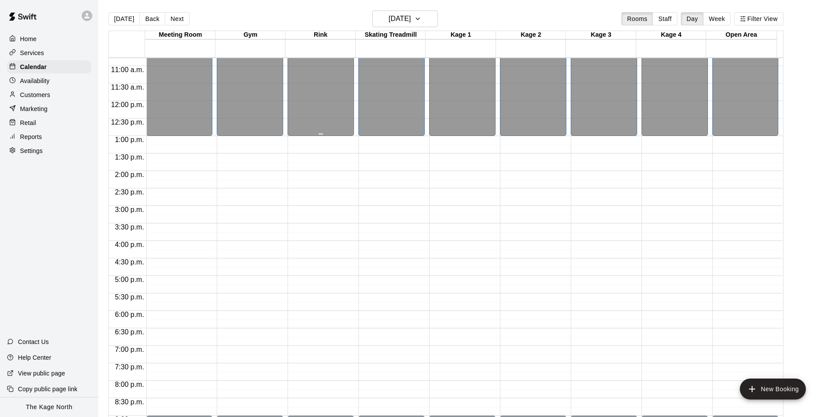
scroll to position [340, 0]
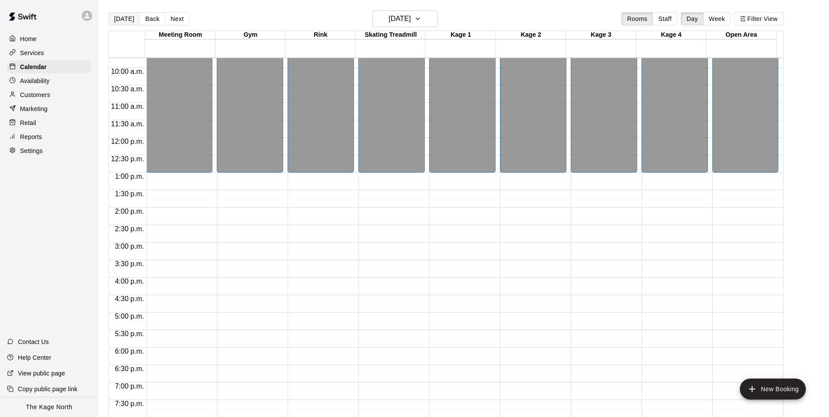
click at [124, 20] on button "[DATE]" at bounding box center [123, 18] width 31 height 13
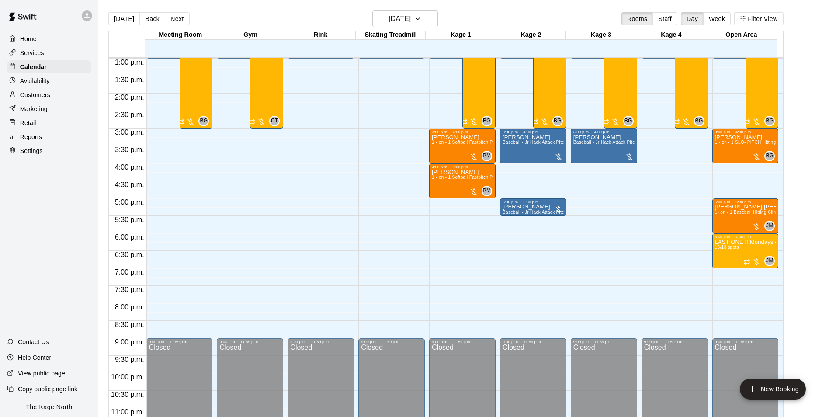
scroll to position [471, 0]
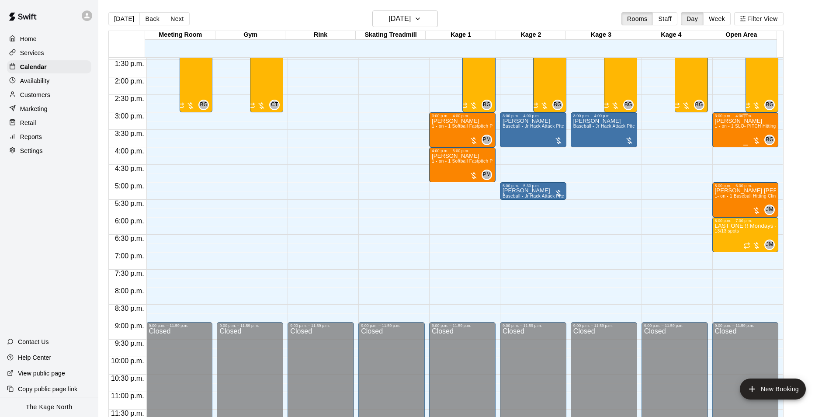
click at [719, 136] on div "[PERSON_NAME] 1 - on - 1 SLO- PITCH Hitting or Pitching or Fielding or Catchers…" at bounding box center [745, 326] width 61 height 417
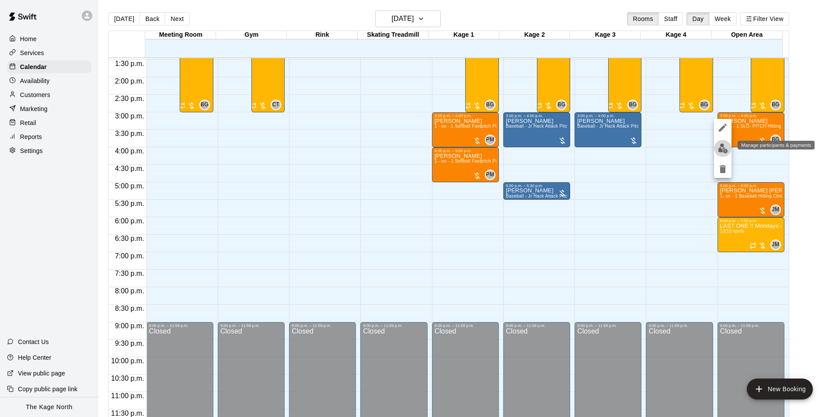
click at [719, 149] on img "edit" at bounding box center [723, 148] width 10 height 10
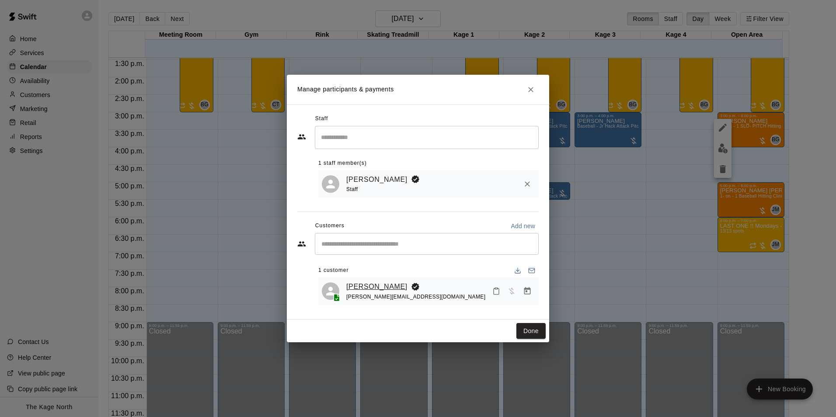
click at [366, 286] on link "[PERSON_NAME]" at bounding box center [376, 286] width 61 height 11
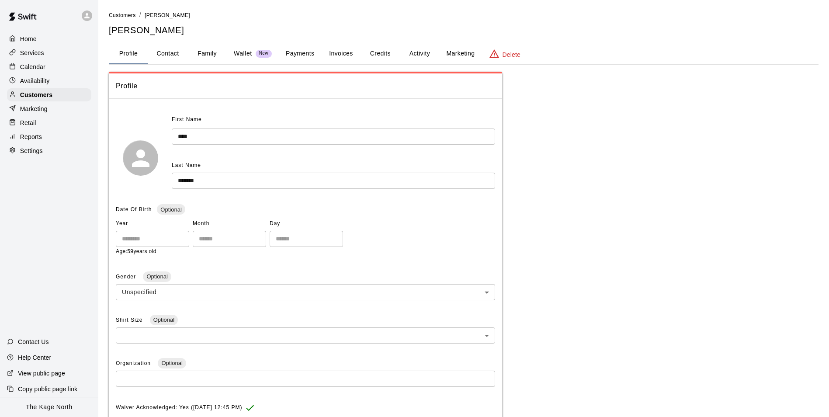
click at [424, 52] on button "Activity" at bounding box center [419, 53] width 39 height 21
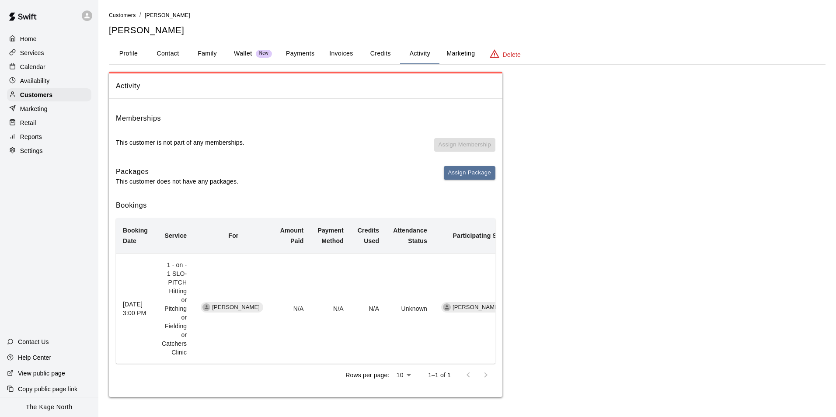
click at [128, 50] on button "Profile" at bounding box center [128, 53] width 39 height 21
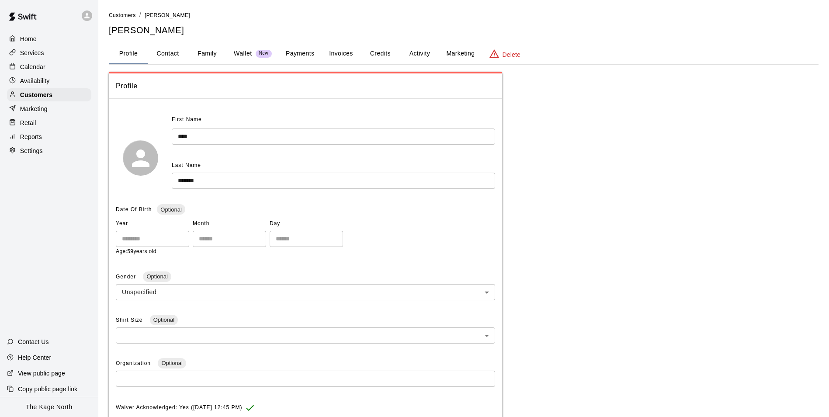
drag, startPoint x: 39, startPoint y: 69, endPoint x: 44, endPoint y: 70, distance: 4.9
click at [40, 69] on p "Calendar" at bounding box center [32, 66] width 25 height 9
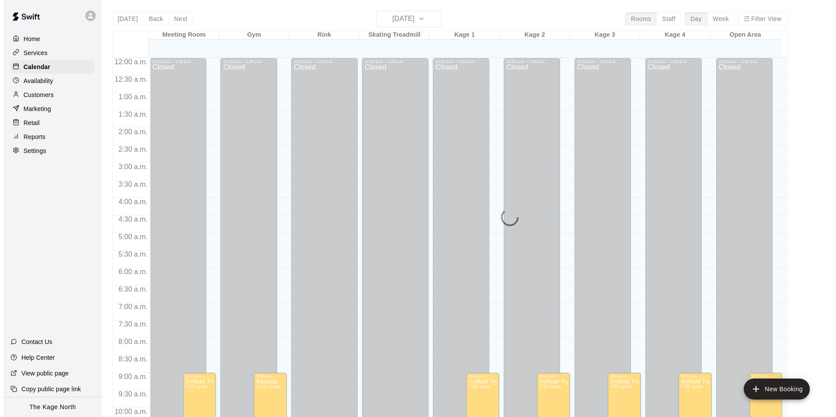
scroll to position [434, 0]
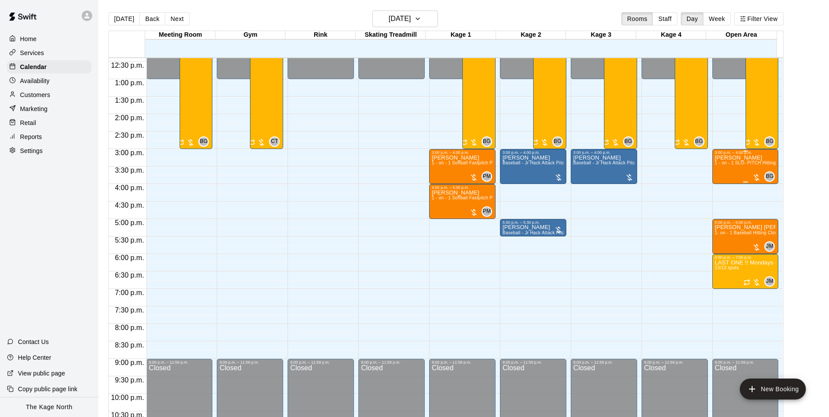
click at [727, 175] on div "[PERSON_NAME] 1 - on - 1 SLO- PITCH Hitting or Pitching or Fielding or Catchers…" at bounding box center [745, 363] width 61 height 417
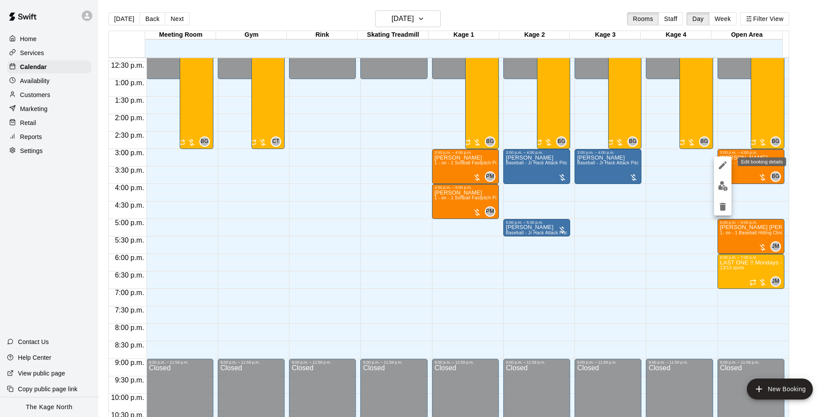
click at [722, 167] on icon "edit" at bounding box center [722, 165] width 10 height 10
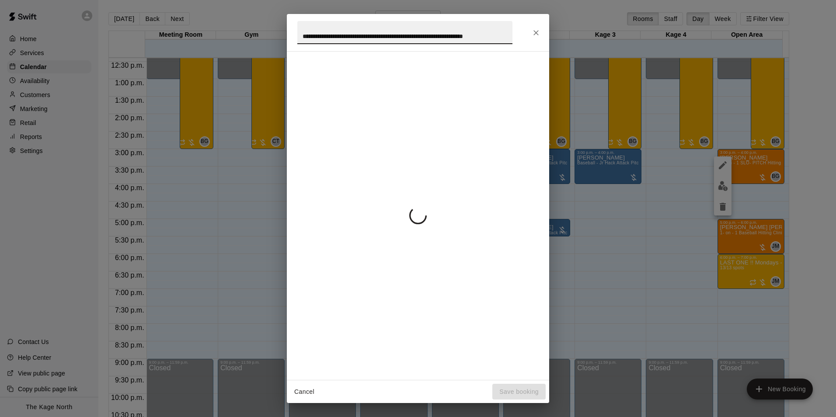
scroll to position [0, 1]
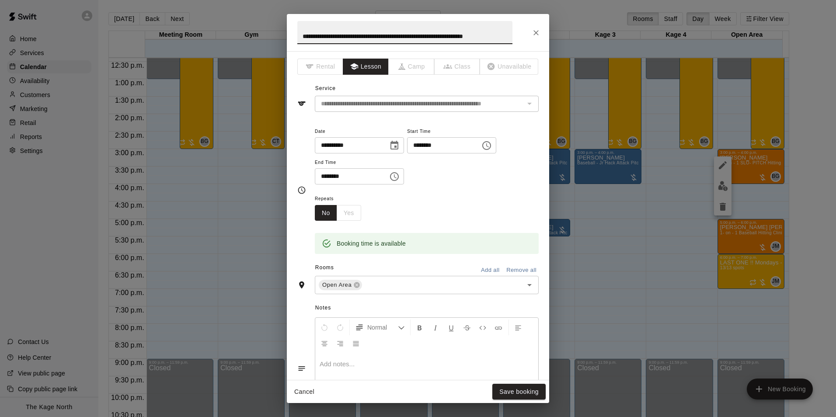
click at [300, 35] on input "**********" at bounding box center [404, 32] width 215 height 23
click at [298, 35] on input "**********" at bounding box center [404, 32] width 215 height 23
click at [300, 35] on input "**********" at bounding box center [404, 32] width 215 height 23
click at [309, 34] on input "**********" at bounding box center [404, 32] width 215 height 23
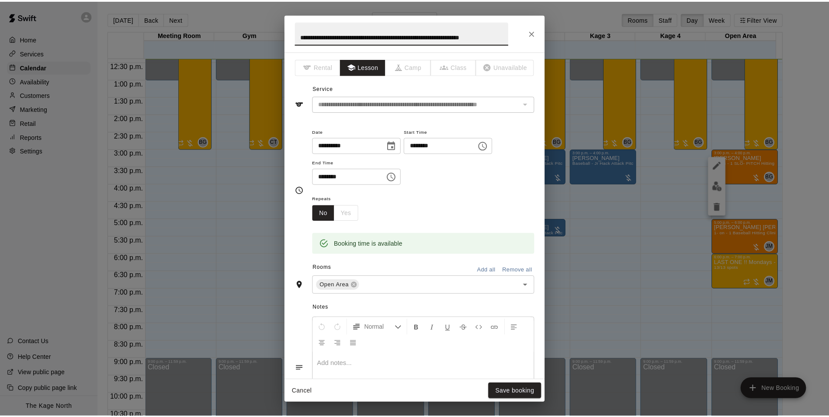
scroll to position [0, 0]
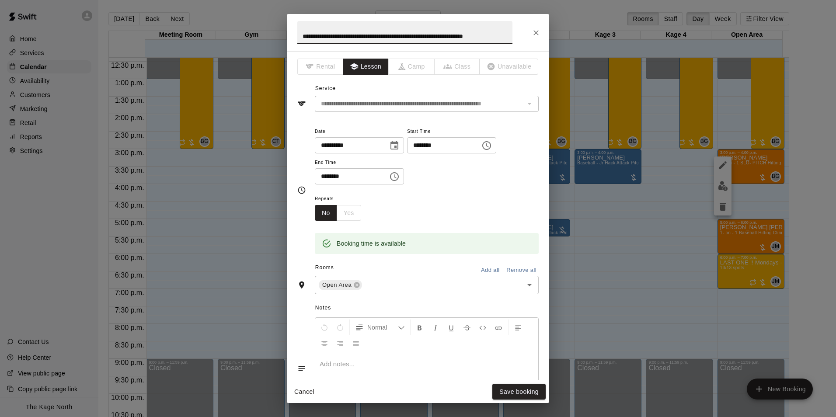
click at [302, 35] on input "**********" at bounding box center [404, 32] width 215 height 23
type input "**********"
click at [521, 390] on button "Save booking" at bounding box center [518, 392] width 53 height 16
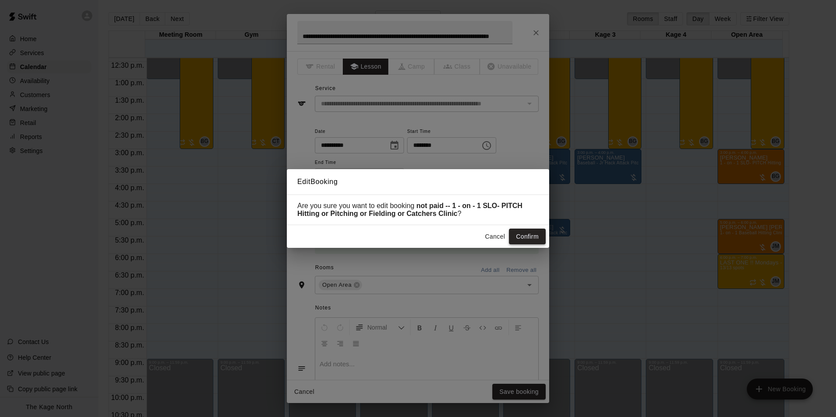
click at [523, 239] on button "Confirm" at bounding box center [527, 237] width 37 height 16
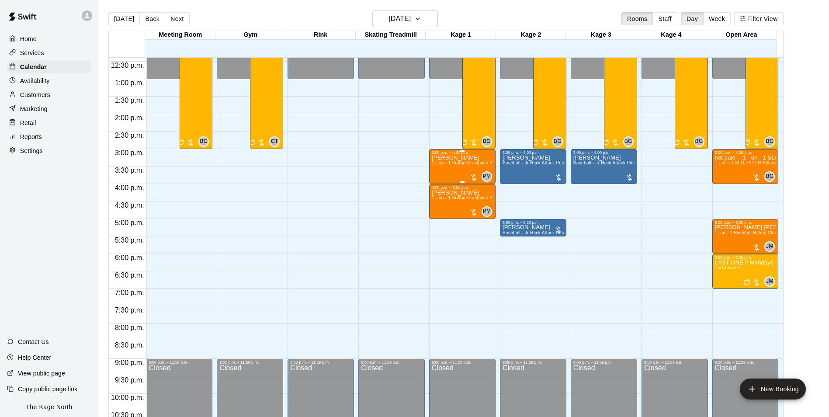
click at [440, 174] on div "[PERSON_NAME] 1 - on - 1 Softball Fastpitch Pitching Clinic" at bounding box center [462, 363] width 61 height 417
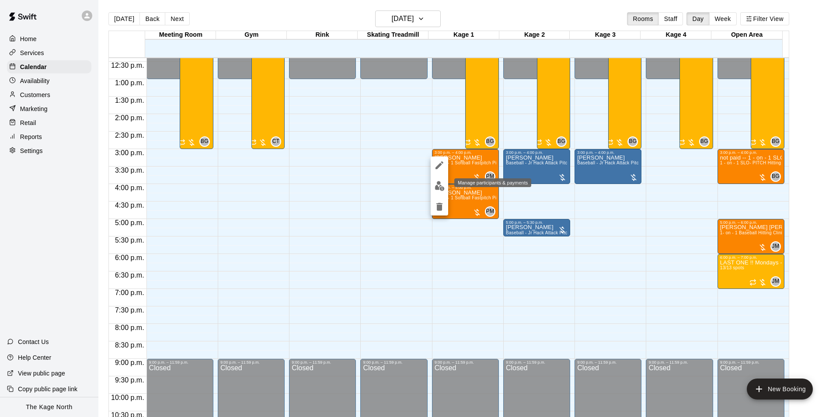
click at [438, 187] on img "edit" at bounding box center [439, 186] width 10 height 10
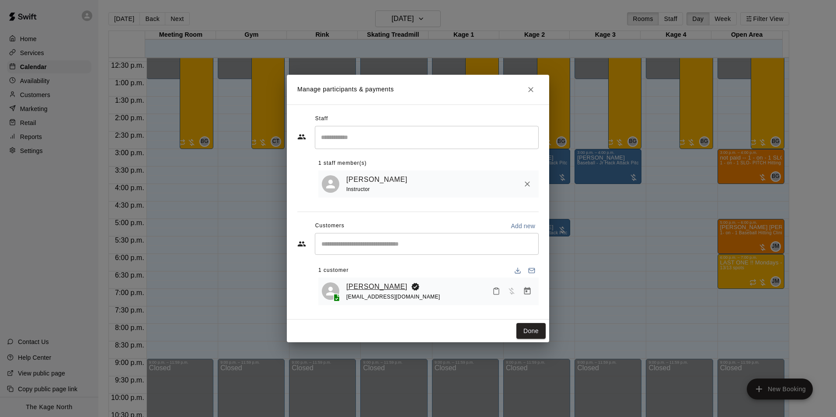
click at [368, 283] on link "[PERSON_NAME]" at bounding box center [376, 286] width 61 height 11
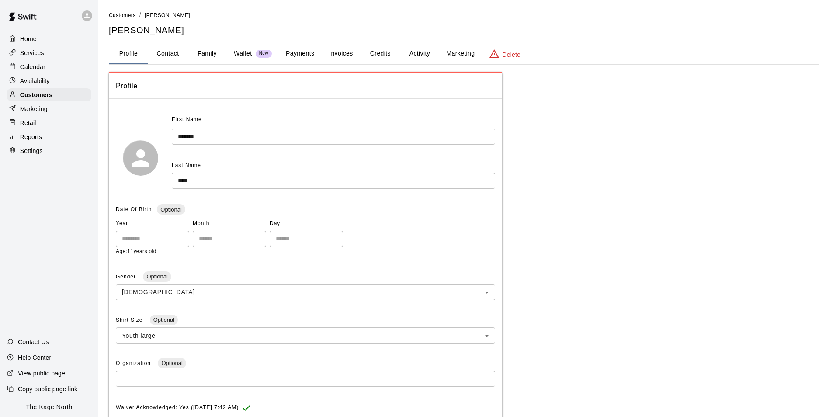
click at [415, 54] on button "Activity" at bounding box center [419, 53] width 39 height 21
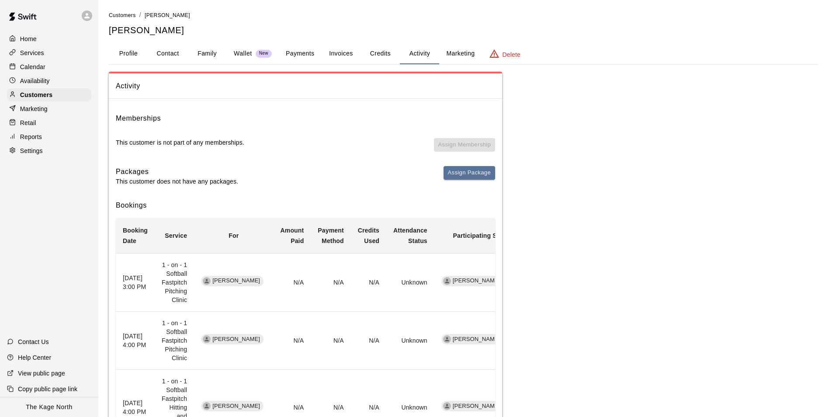
click at [45, 71] on p "Calendar" at bounding box center [32, 66] width 25 height 9
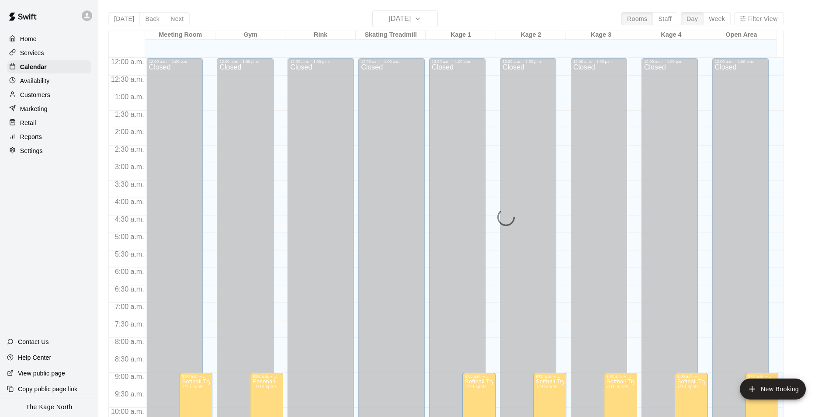
scroll to position [434, 0]
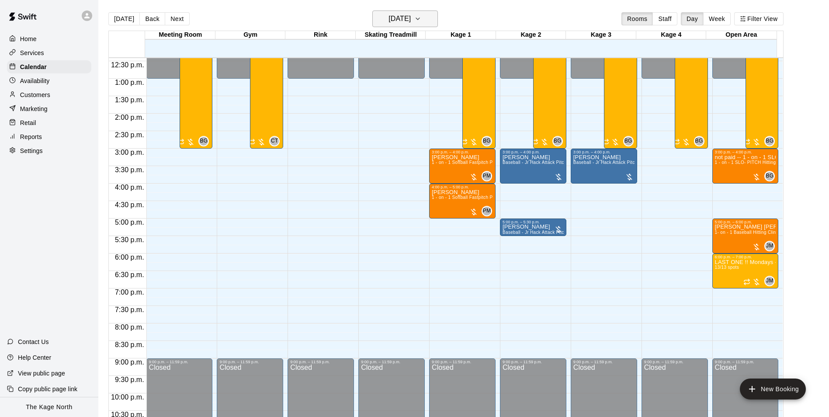
click at [421, 21] on icon "button" at bounding box center [417, 19] width 7 height 10
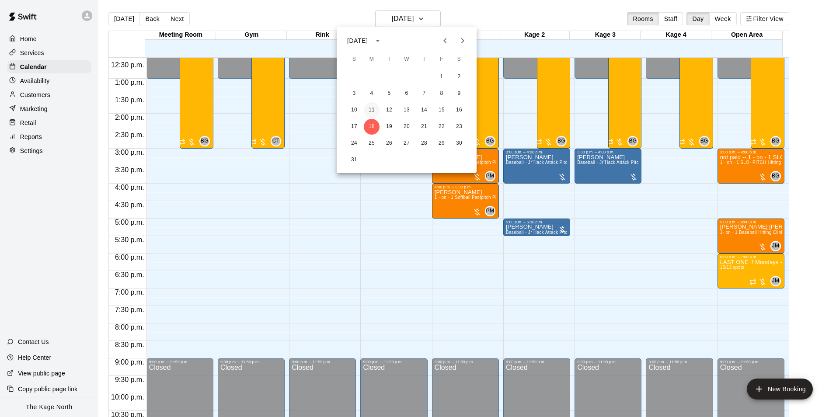
click at [368, 110] on button "11" at bounding box center [372, 110] width 16 height 16
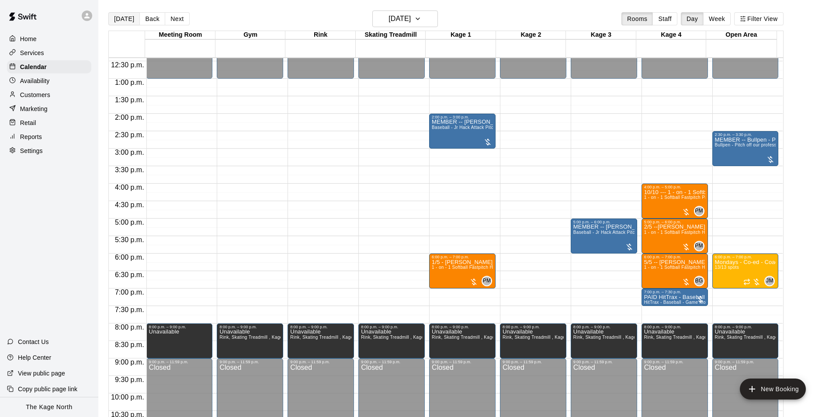
click at [120, 18] on button "[DATE]" at bounding box center [123, 18] width 31 height 13
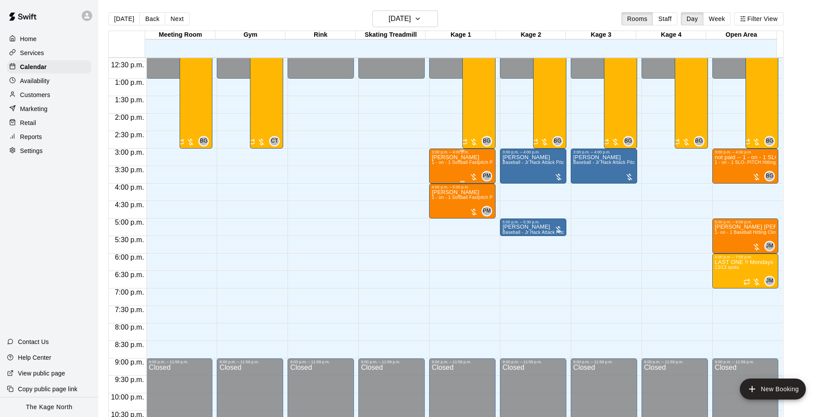
click at [449, 172] on div "[PERSON_NAME] 1 - on - 1 Softball Fastpitch Pitching Clinic" at bounding box center [462, 362] width 61 height 417
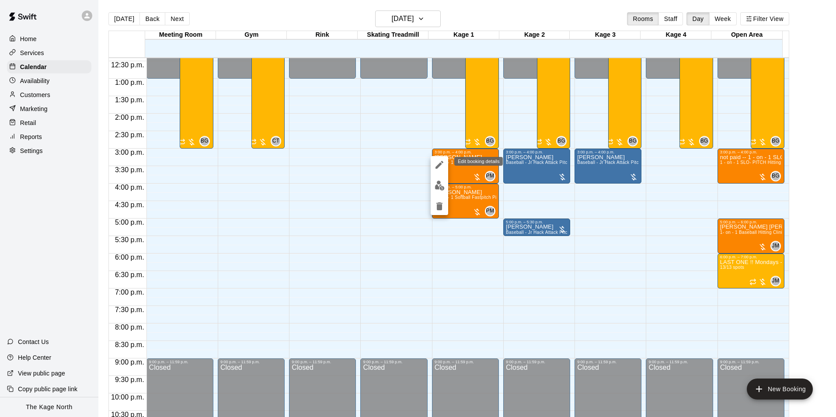
click at [437, 166] on icon "edit" at bounding box center [439, 165] width 8 height 8
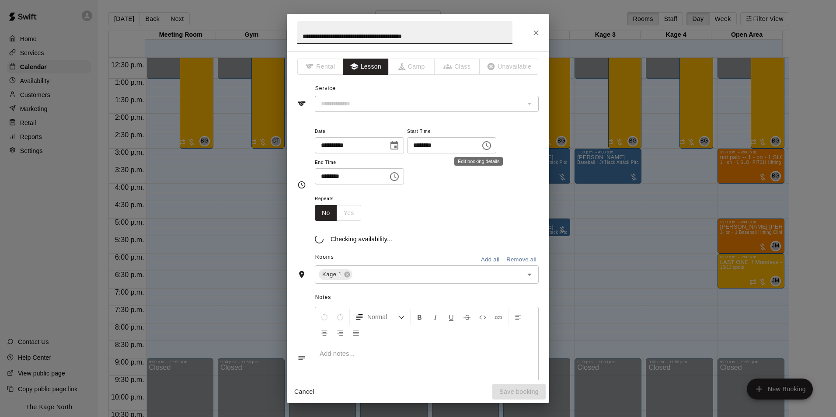
type input "**********"
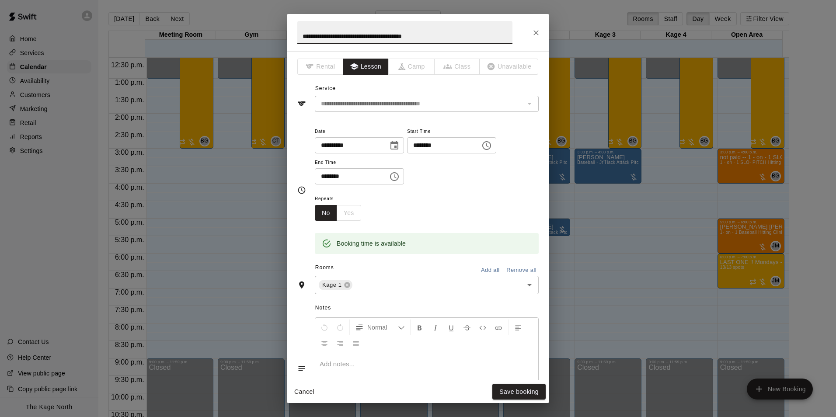
click at [300, 36] on input "**********" at bounding box center [404, 32] width 215 height 23
type input "**********"
click at [529, 387] on button "Save booking" at bounding box center [518, 392] width 53 height 16
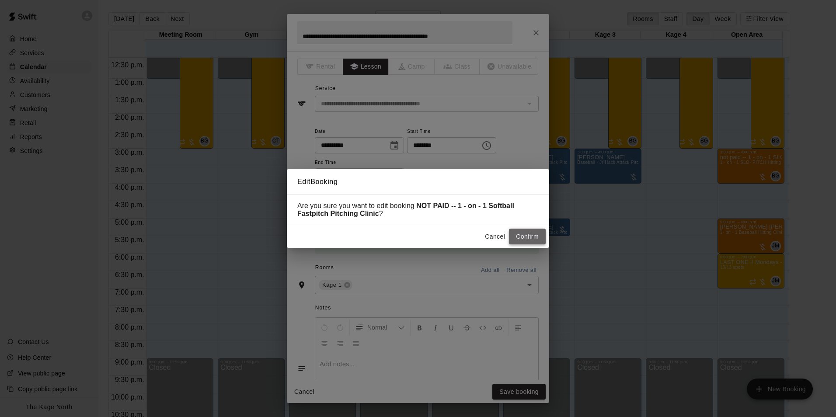
click at [528, 238] on button "Confirm" at bounding box center [527, 237] width 37 height 16
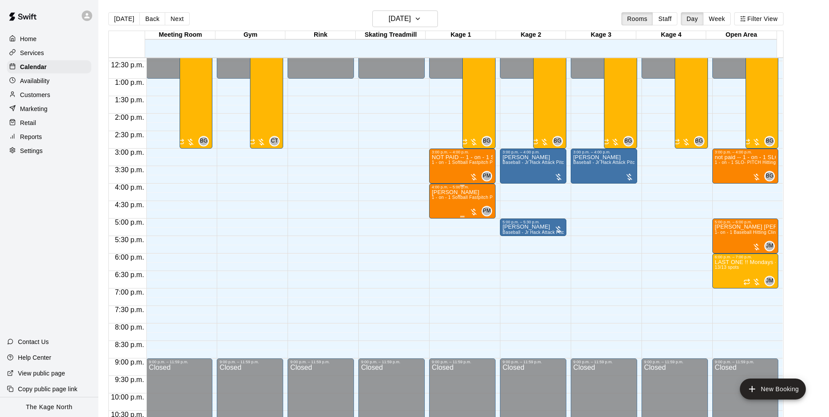
click at [441, 210] on div "[PERSON_NAME] 1 - on - 1 Softball Fastpitch Pitching Clinic" at bounding box center [462, 397] width 61 height 417
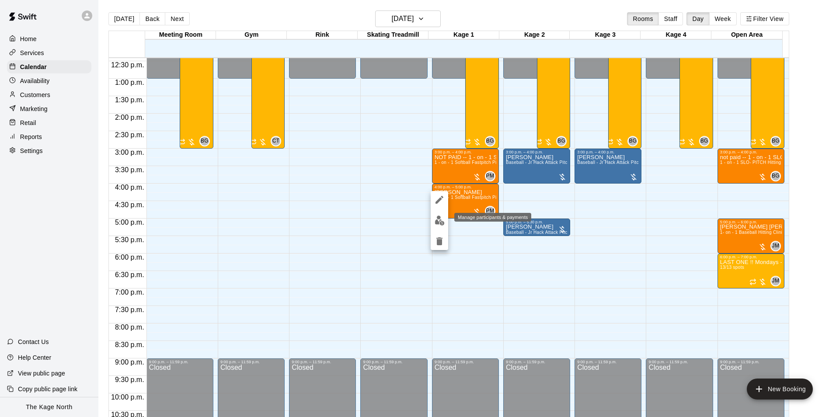
click at [440, 220] on img "edit" at bounding box center [439, 220] width 10 height 10
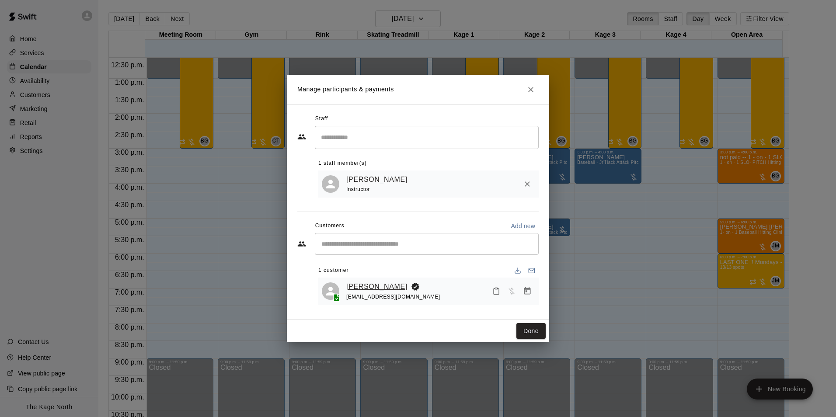
click at [372, 286] on link "[PERSON_NAME]" at bounding box center [376, 286] width 61 height 11
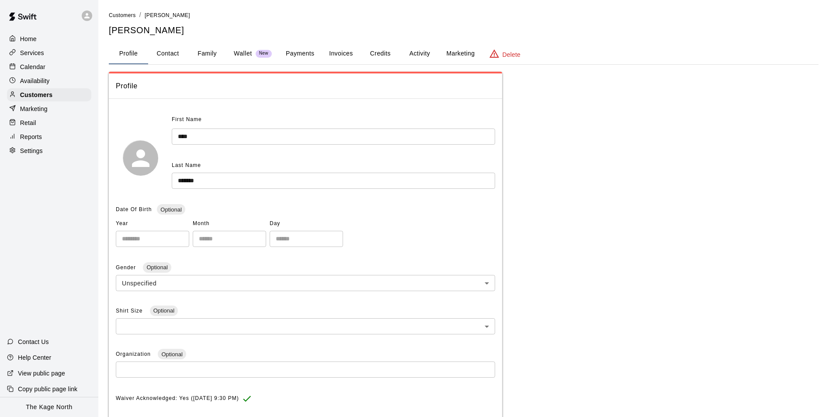
click at [420, 54] on button "Activity" at bounding box center [419, 53] width 39 height 21
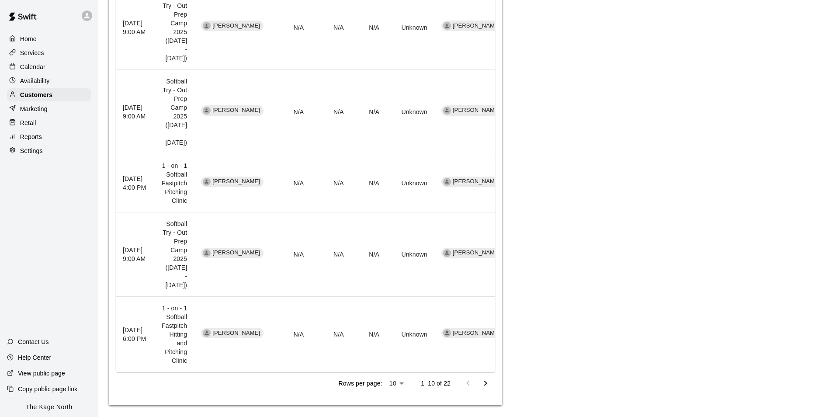
scroll to position [670, 0]
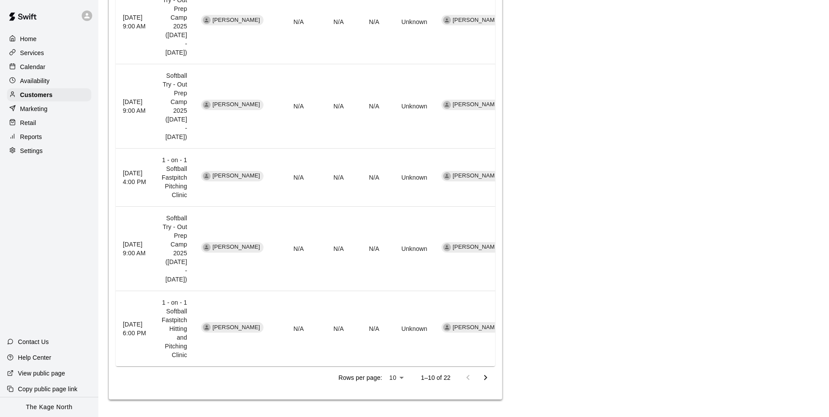
click at [36, 66] on p "Calendar" at bounding box center [32, 66] width 25 height 9
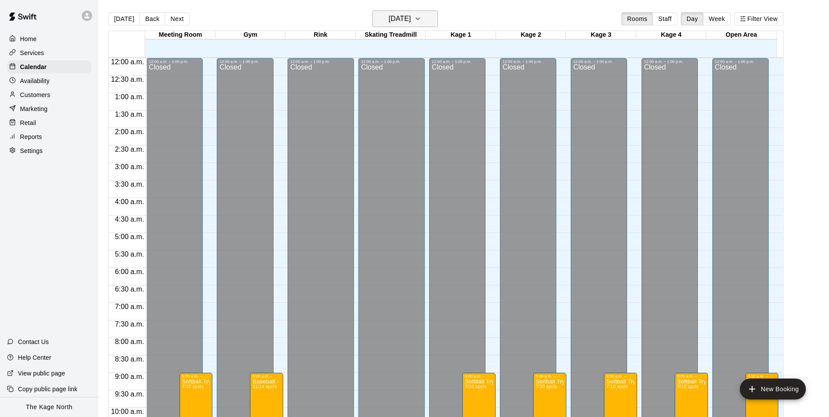
scroll to position [434, 0]
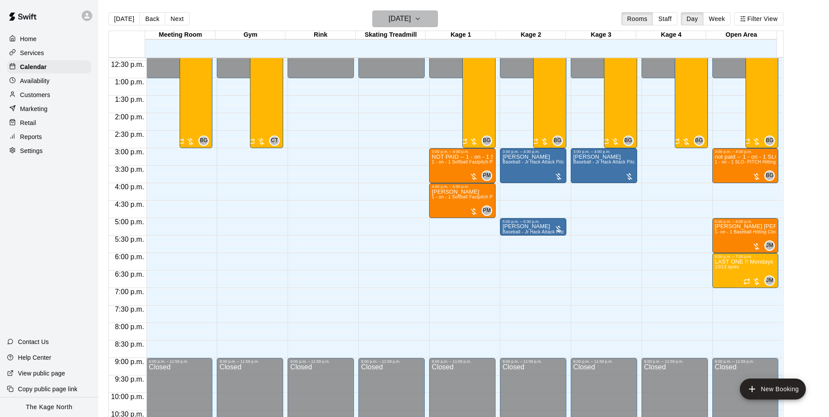
click at [411, 19] on h6 "[DATE]" at bounding box center [400, 19] width 22 height 12
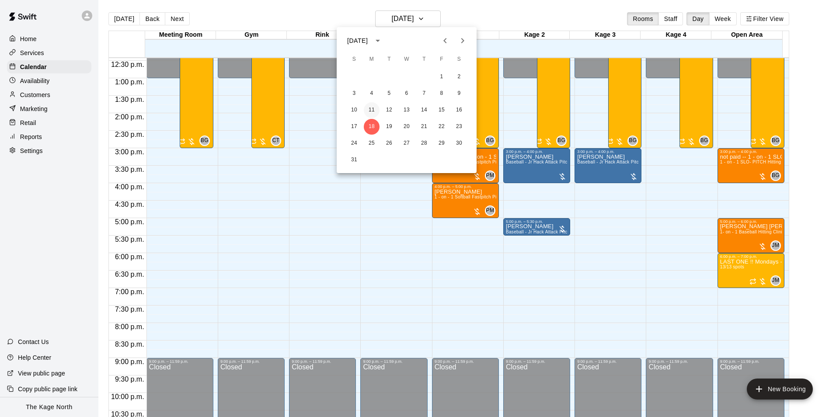
click at [369, 110] on button "11" at bounding box center [372, 110] width 16 height 16
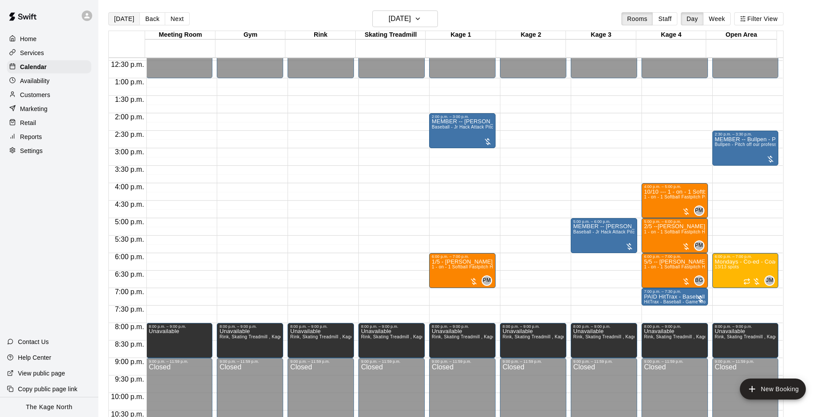
click at [119, 21] on button "[DATE]" at bounding box center [123, 18] width 31 height 13
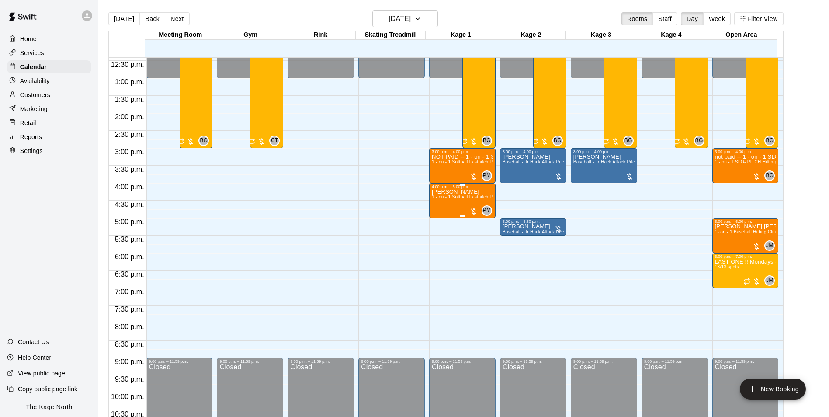
click at [438, 210] on div "[PERSON_NAME] 1 - on - 1 Softball Fastpitch Pitching Clinic" at bounding box center [462, 397] width 61 height 417
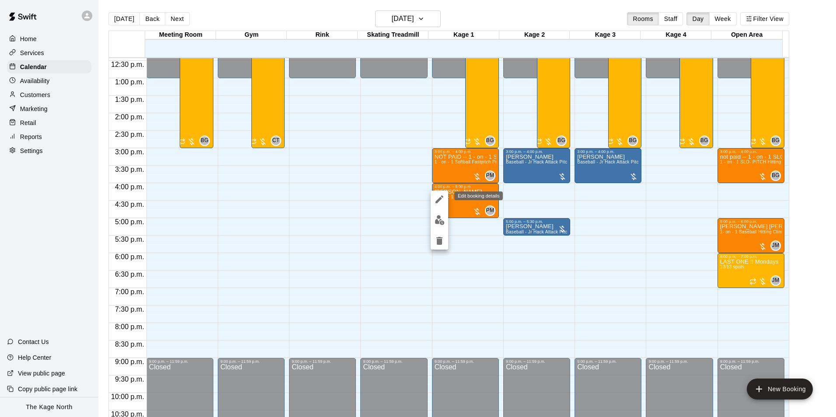
click at [437, 200] on icon "edit" at bounding box center [439, 199] width 10 height 10
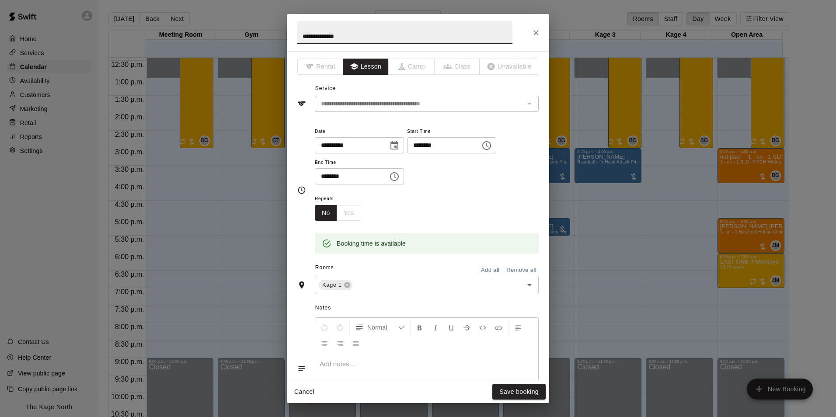
click at [299, 34] on input "**********" at bounding box center [404, 32] width 215 height 23
type input "**********"
click at [514, 391] on button "Save booking" at bounding box center [518, 392] width 53 height 16
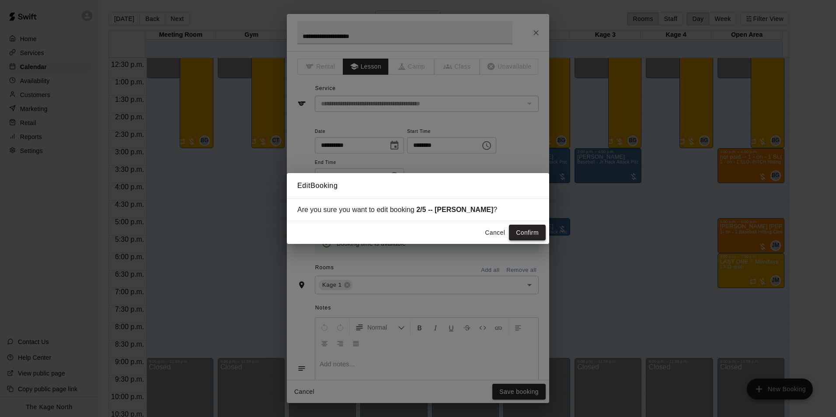
click at [533, 235] on button "Confirm" at bounding box center [527, 233] width 37 height 16
